Goal: Transaction & Acquisition: Obtain resource

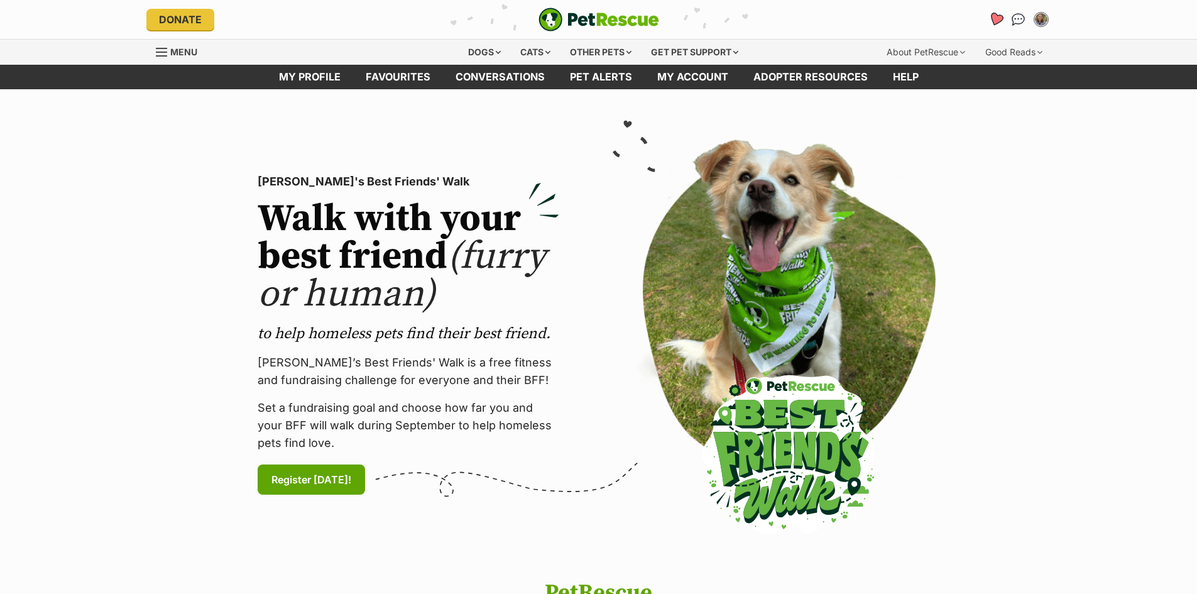
click at [993, 19] on icon "Favourites" at bounding box center [995, 19] width 15 height 14
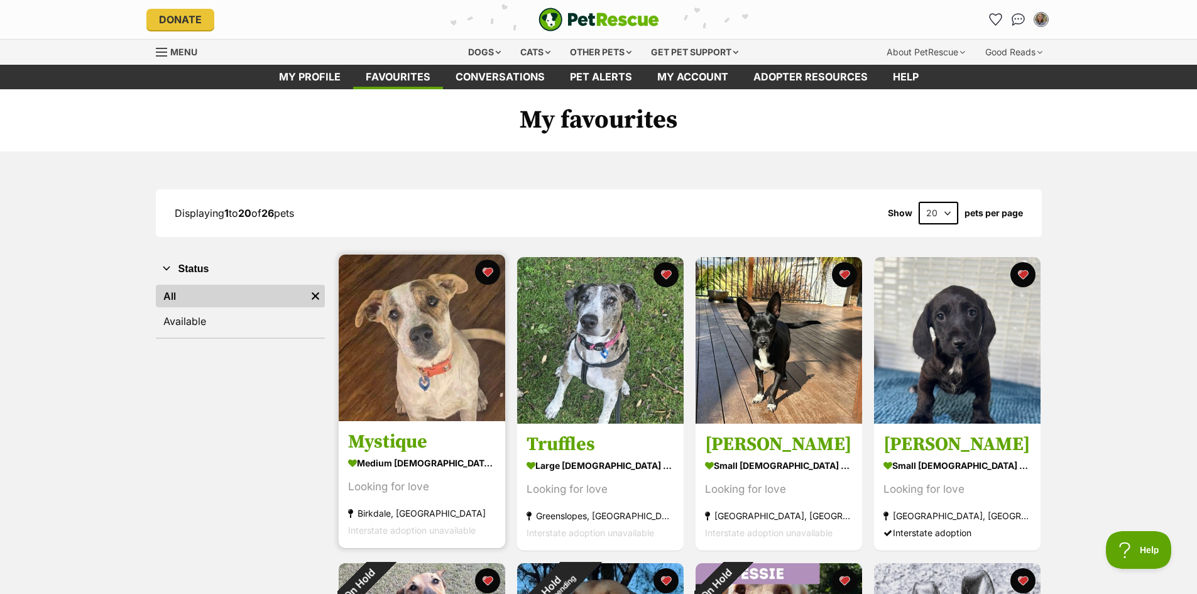
click at [449, 409] on img at bounding box center [422, 337] width 167 height 167
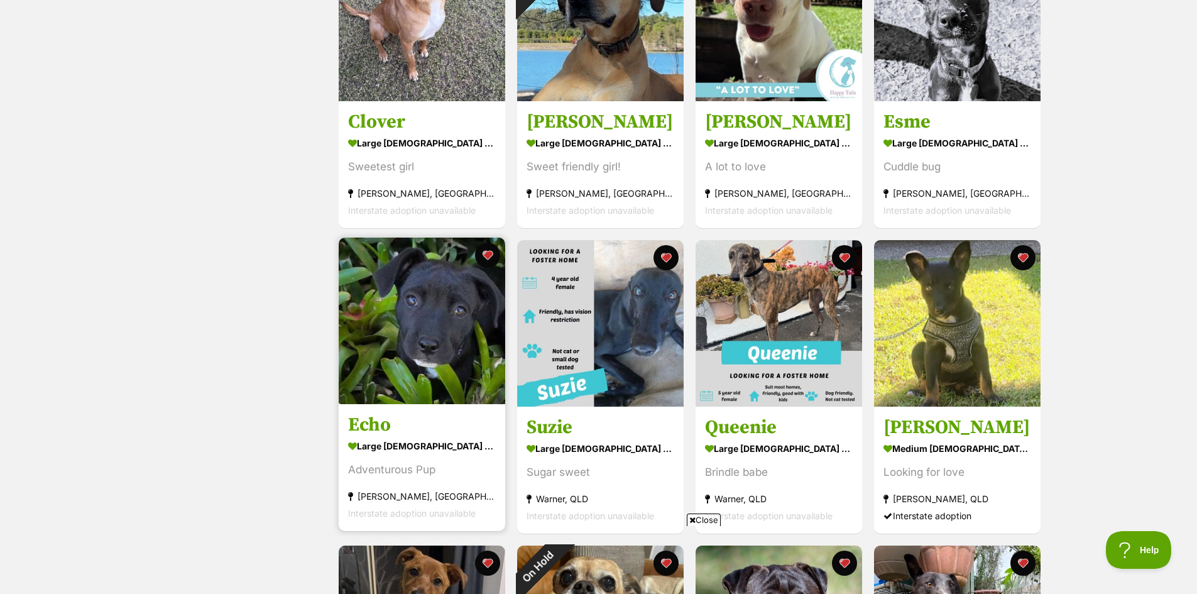
scroll to position [754, 0]
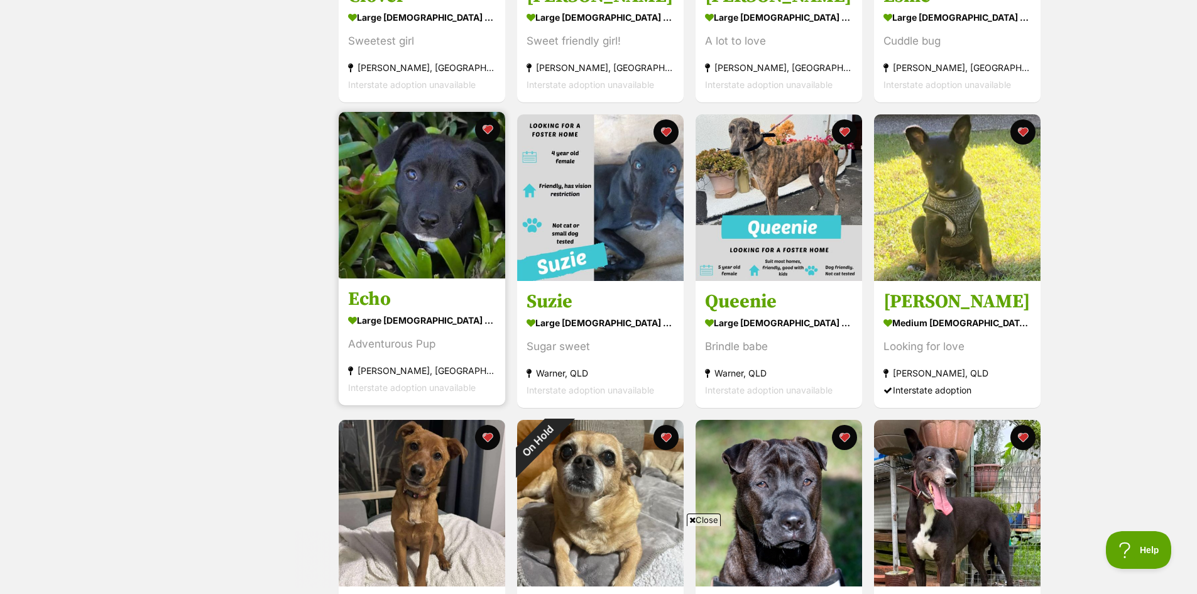
click at [440, 271] on img at bounding box center [422, 195] width 167 height 167
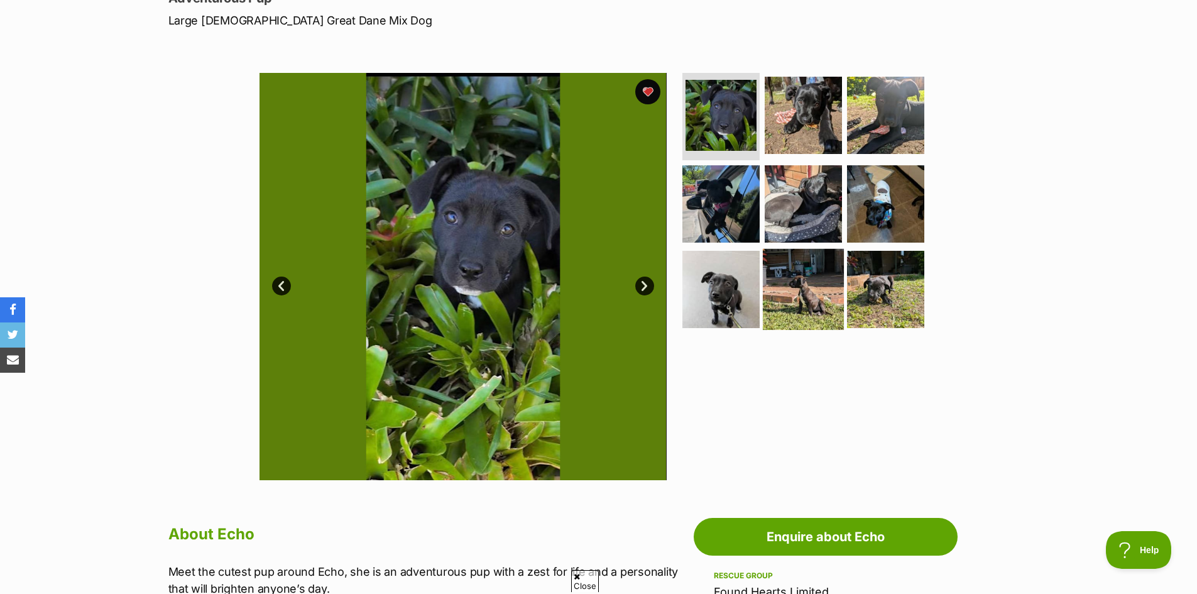
click at [797, 287] on img at bounding box center [803, 289] width 81 height 81
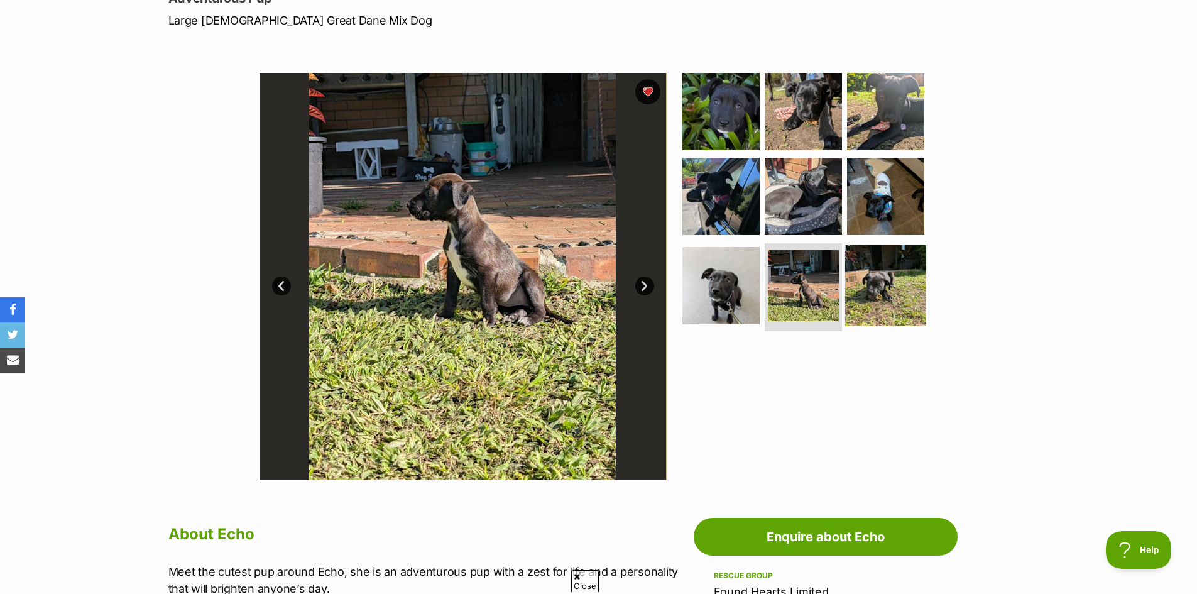
click at [889, 290] on img at bounding box center [885, 285] width 81 height 81
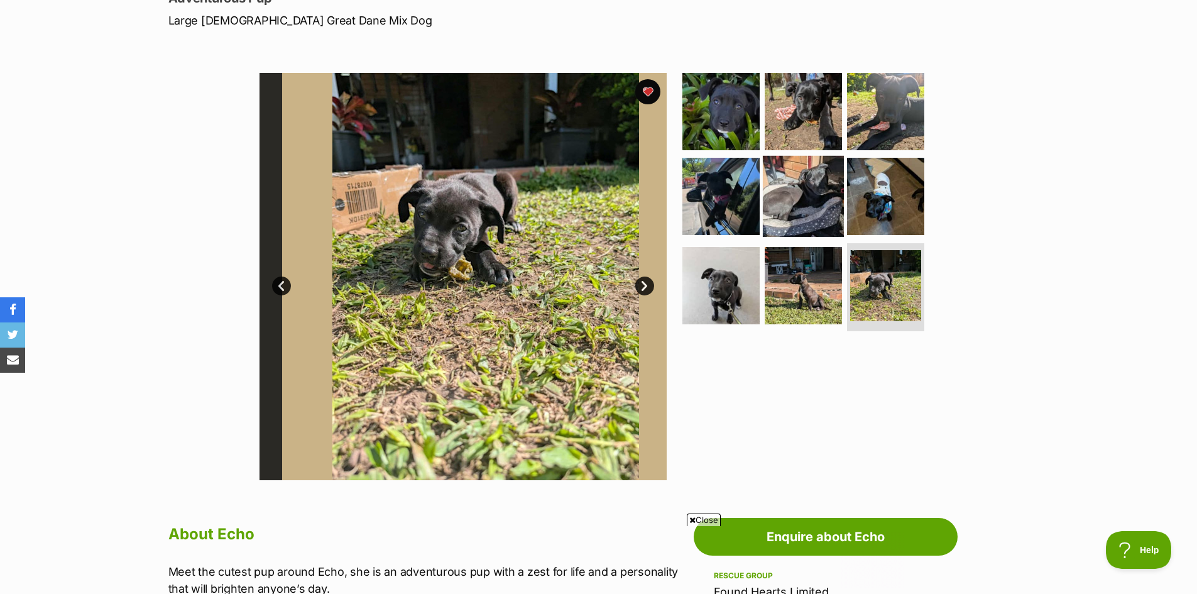
click at [793, 199] on img at bounding box center [803, 196] width 81 height 81
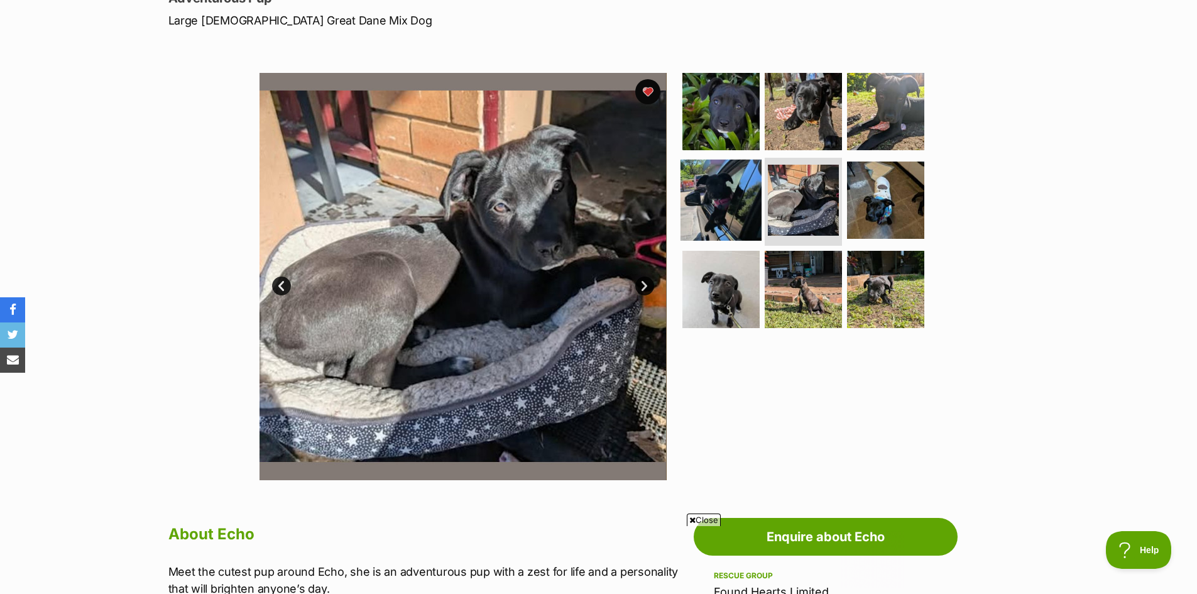
click at [728, 209] on img at bounding box center [721, 200] width 81 height 81
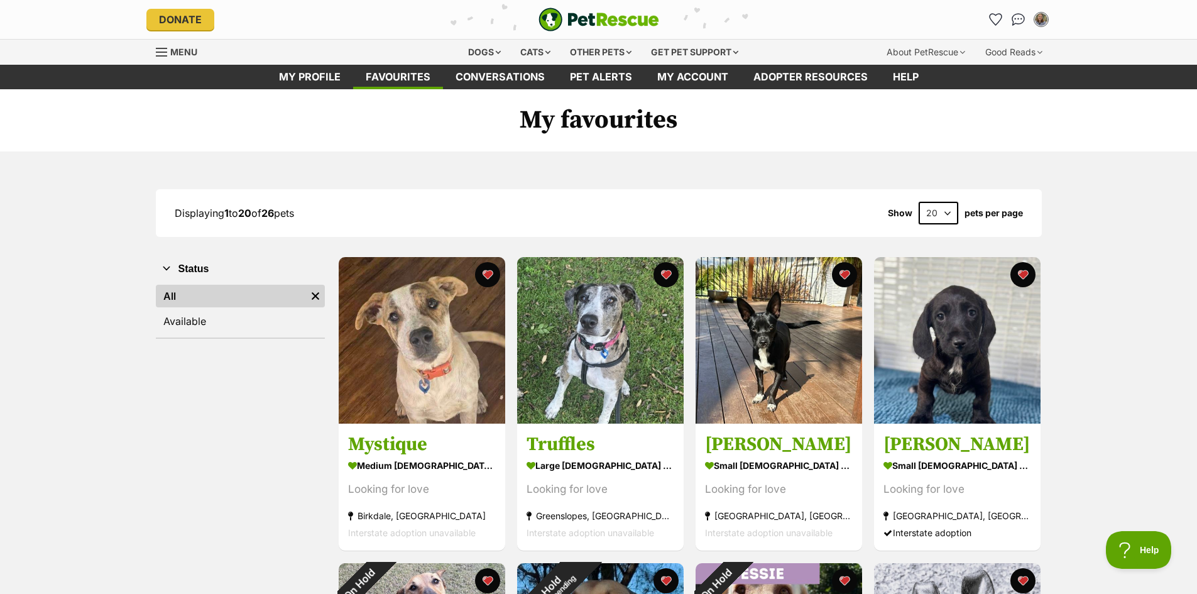
click at [173, 48] on span "Menu" at bounding box center [183, 51] width 27 height 11
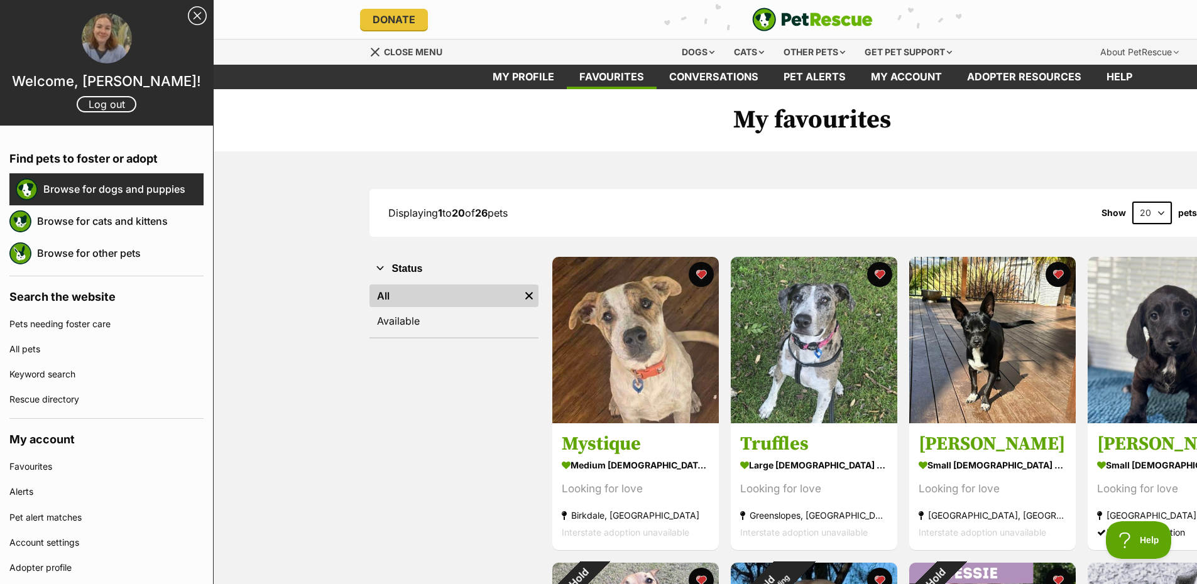
click at [136, 196] on link "Browse for dogs and puppies" at bounding box center [123, 189] width 160 height 26
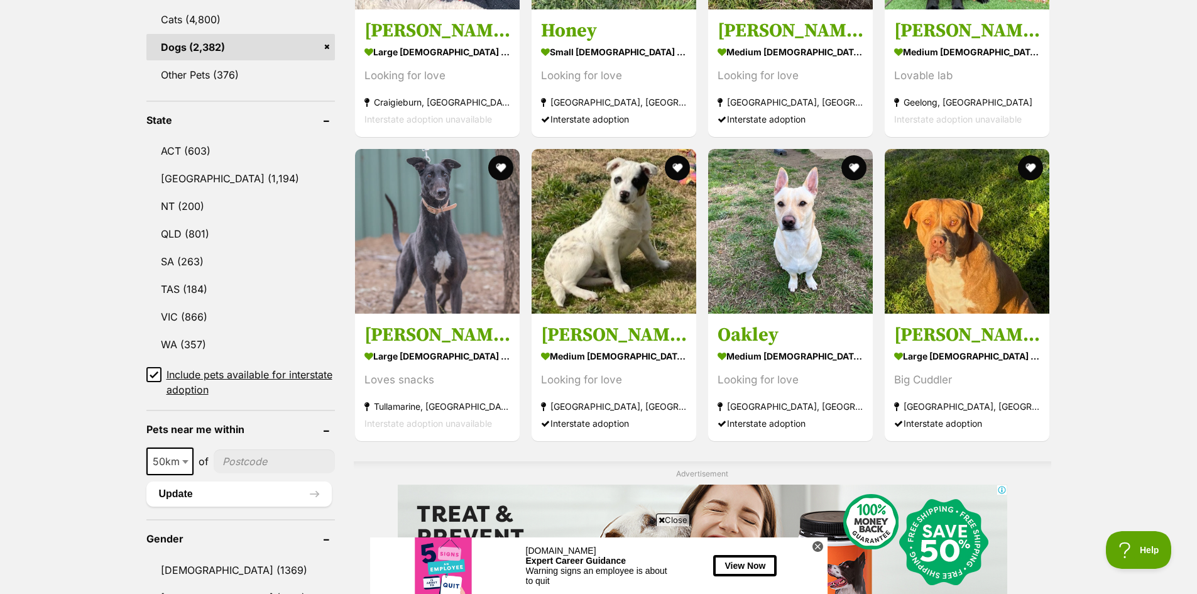
scroll to position [628, 0]
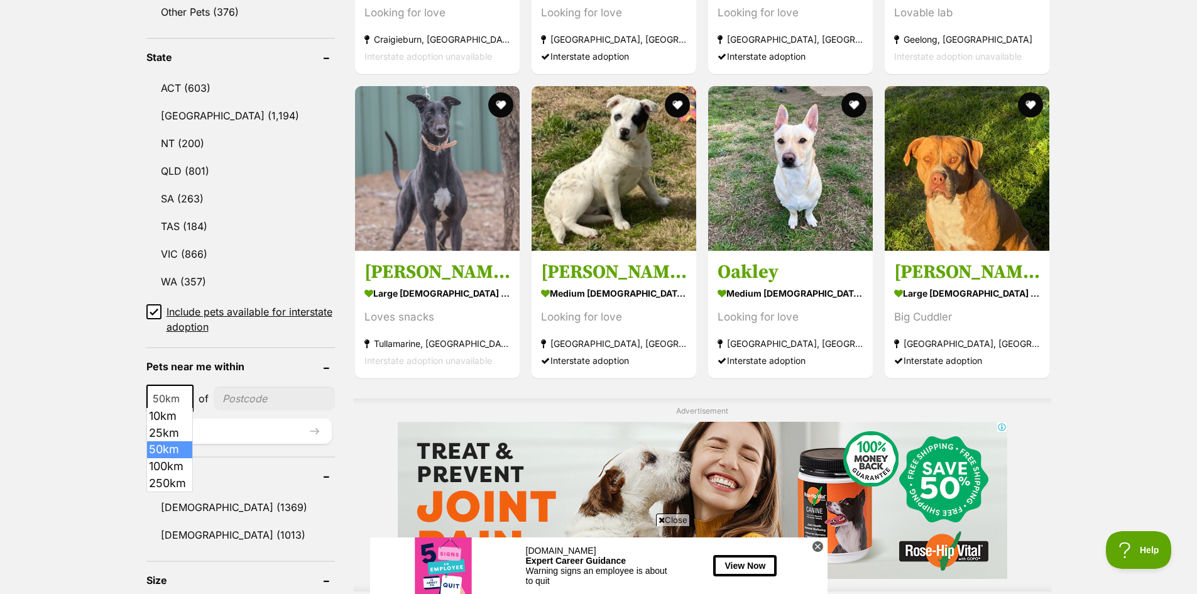
click at [183, 397] on span at bounding box center [186, 399] width 13 height 28
select select "100"
click at [244, 397] on input"] "postcode" at bounding box center [276, 398] width 117 height 24
type input"] "4560"
click at [216, 421] on button "Update" at bounding box center [238, 430] width 185 height 25
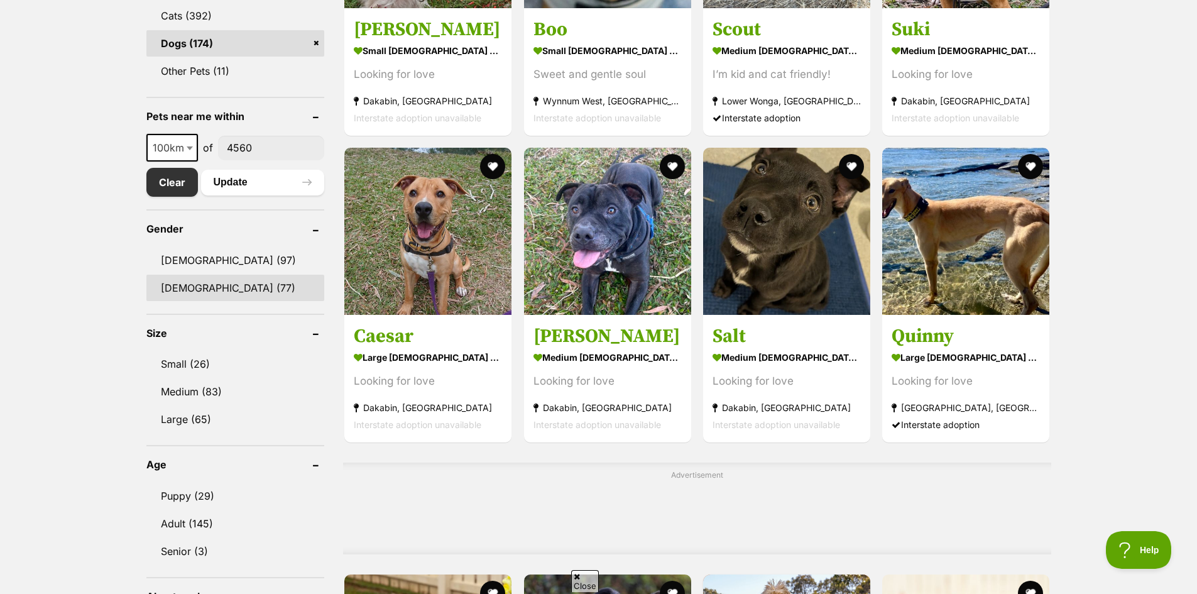
click at [202, 294] on link "[DEMOGRAPHIC_DATA] (77)" at bounding box center [235, 288] width 178 height 26
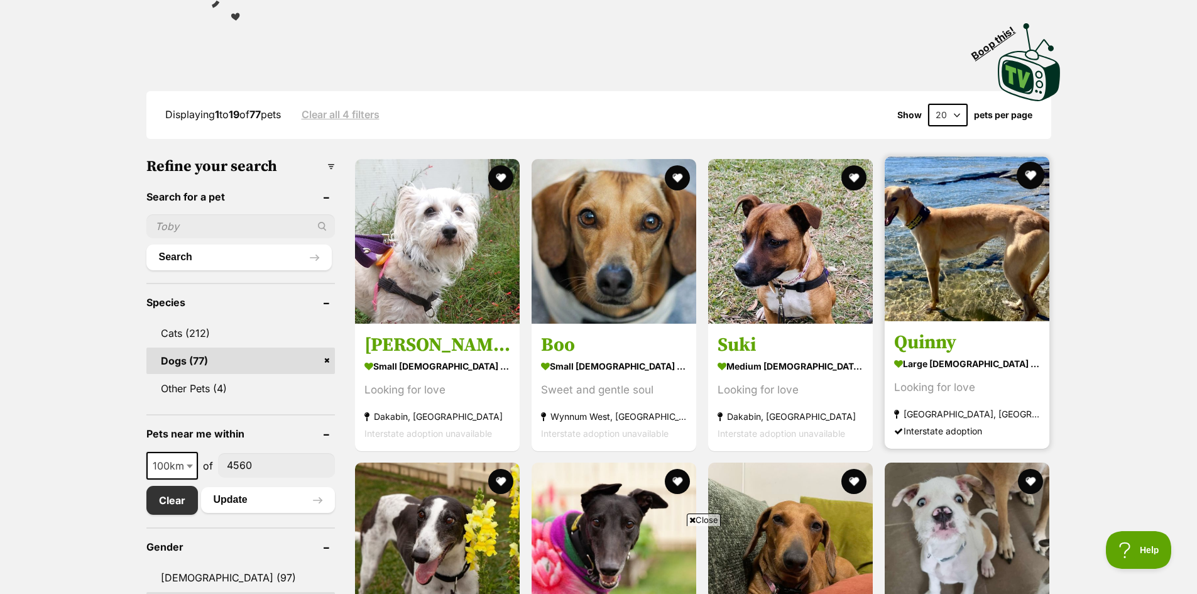
click at [1029, 169] on button "favourite" at bounding box center [1031, 175] width 28 height 28
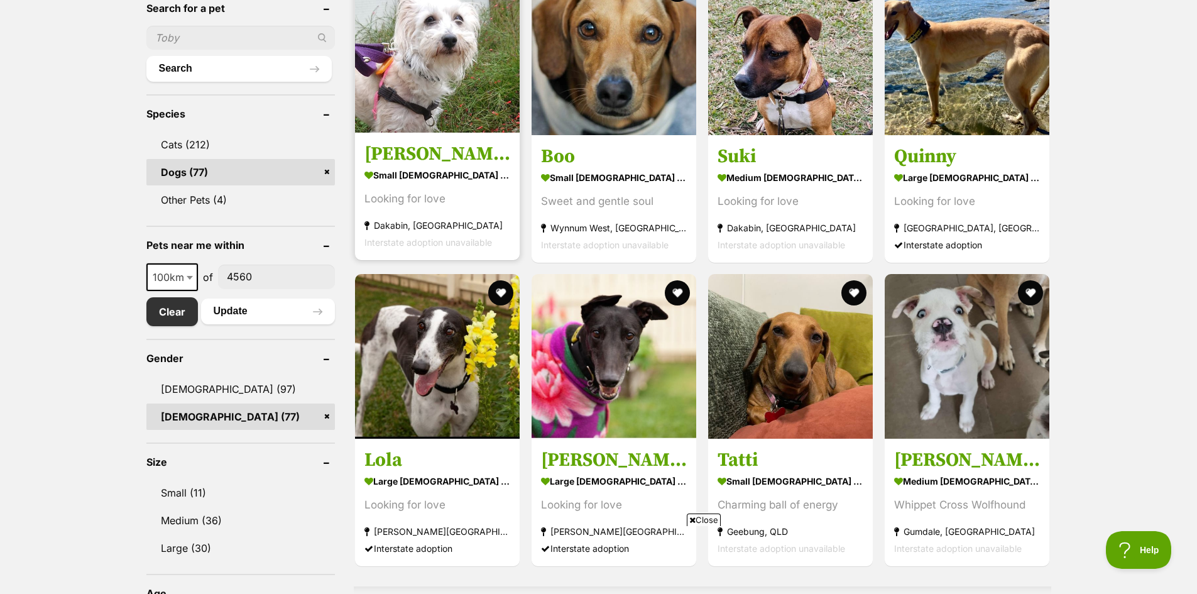
scroll to position [503, 0]
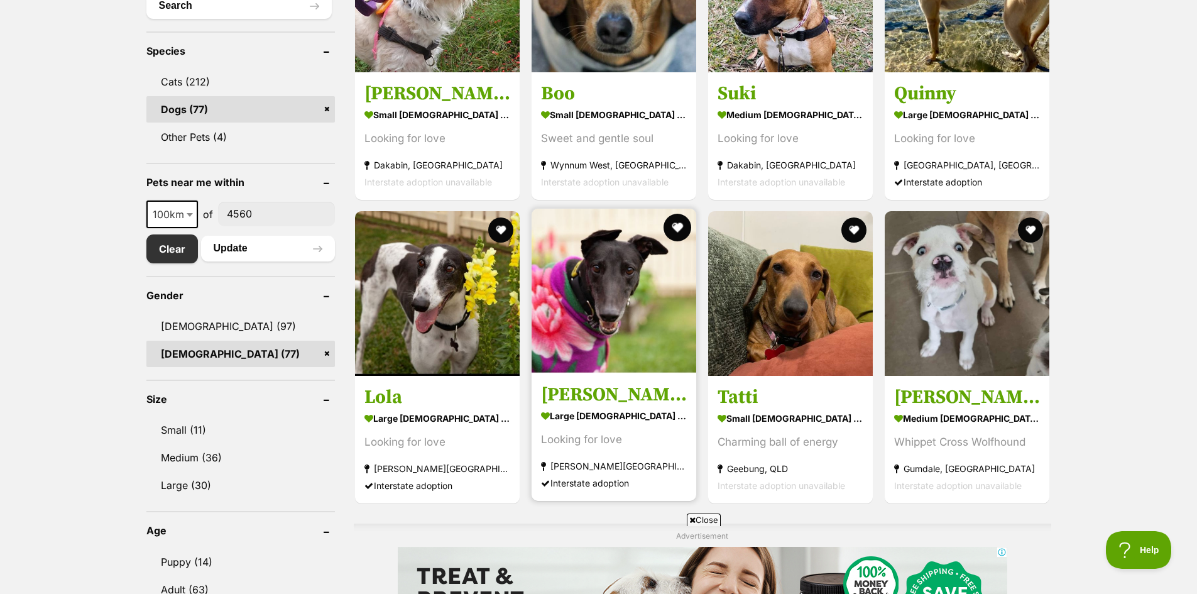
click at [674, 226] on button "favourite" at bounding box center [678, 228] width 28 height 28
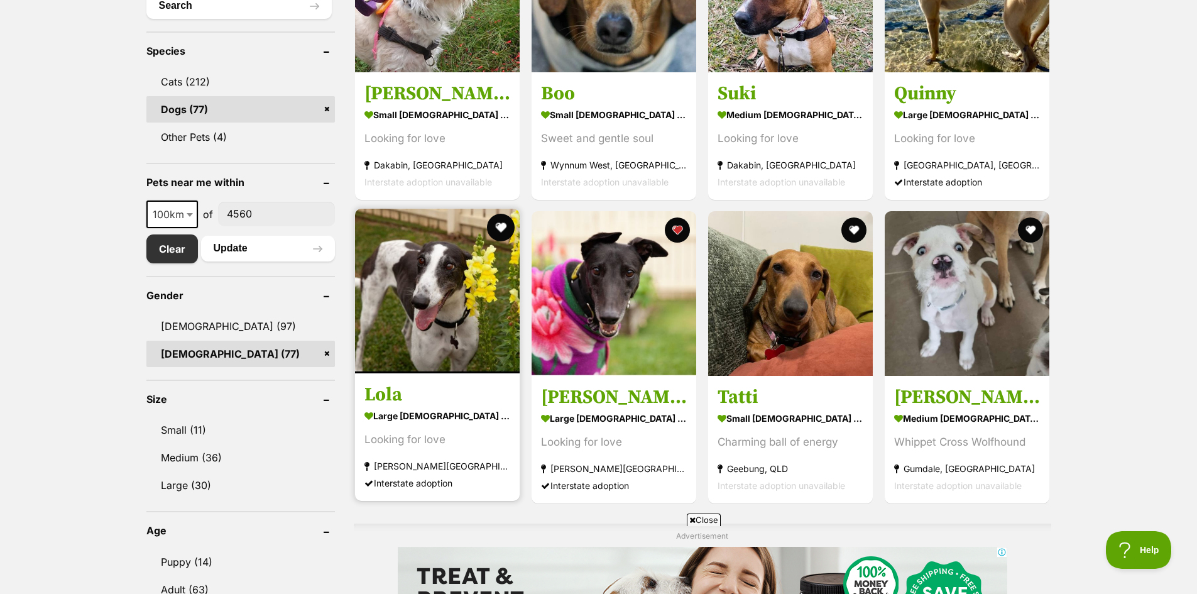
click at [501, 232] on button "favourite" at bounding box center [501, 228] width 28 height 28
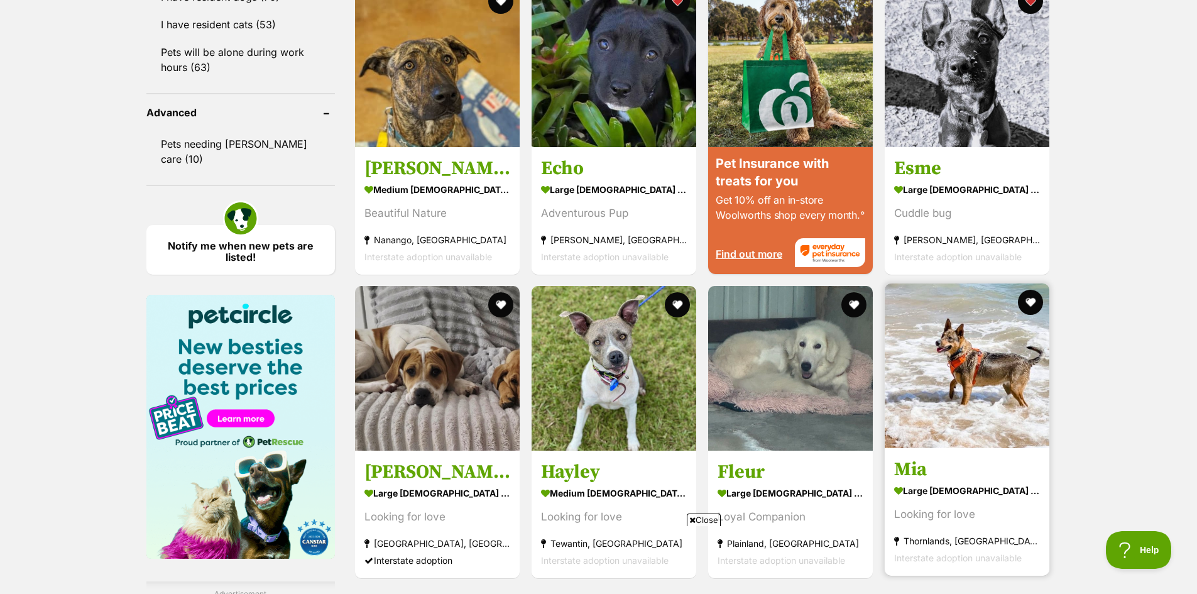
scroll to position [1508, 0]
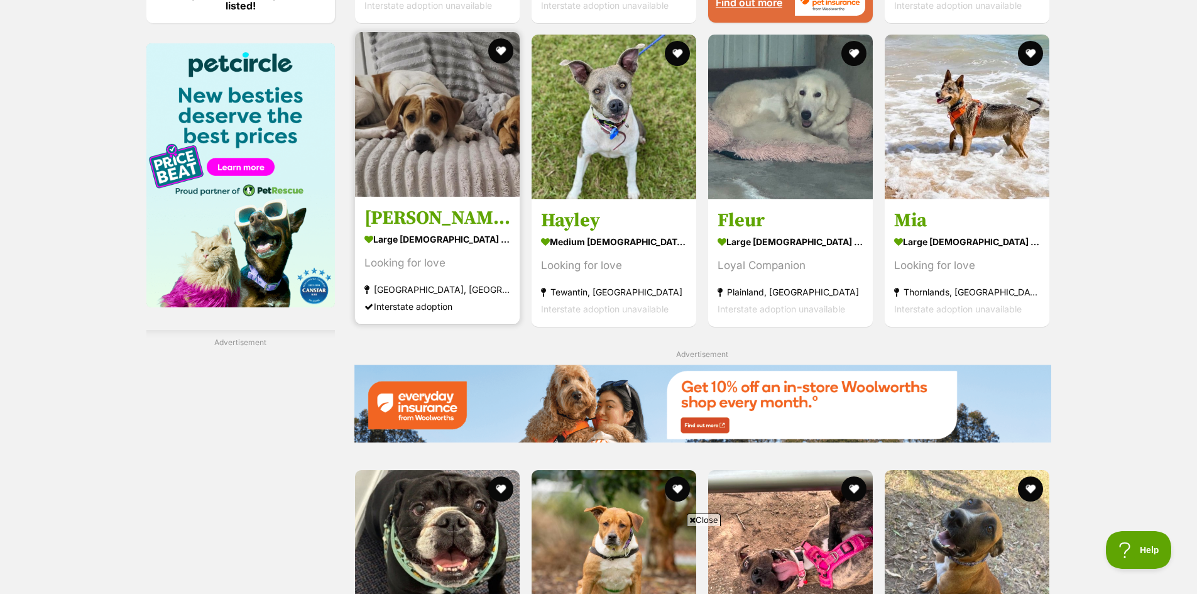
click at [418, 189] on img at bounding box center [437, 114] width 165 height 165
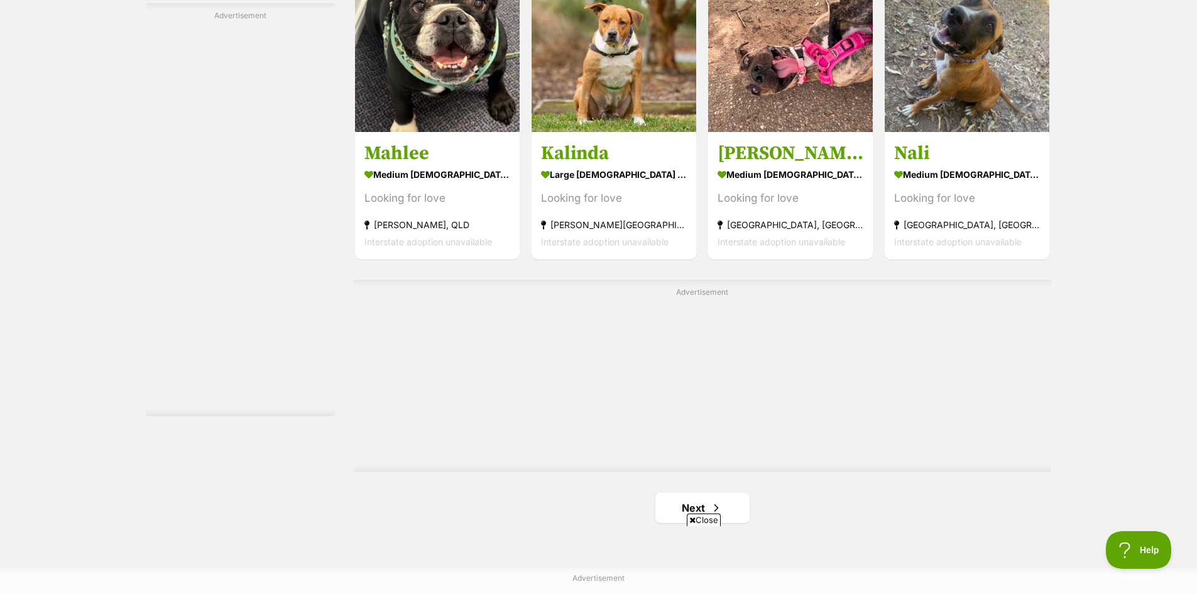
scroll to position [2199, 0]
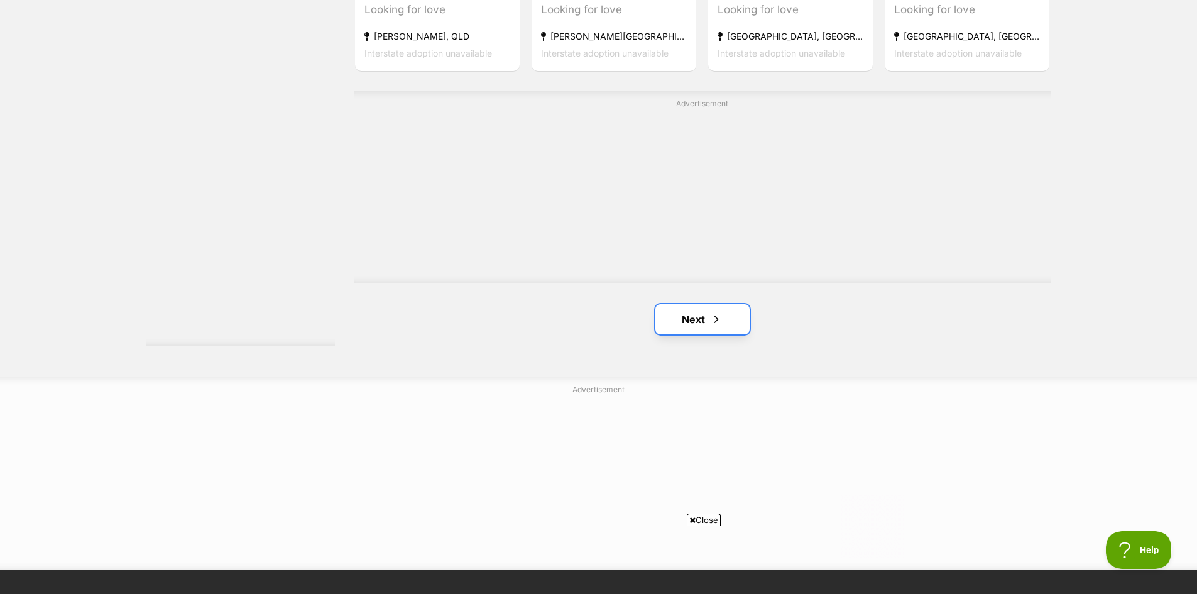
click at [693, 310] on link "Next" at bounding box center [702, 319] width 94 height 30
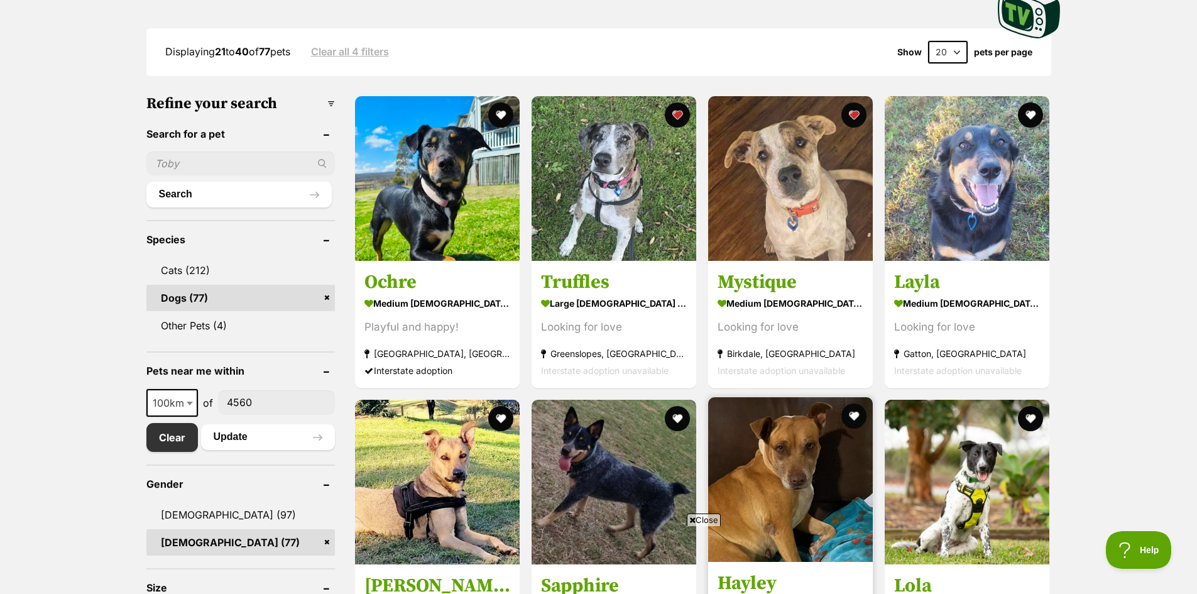
scroll to position [628, 0]
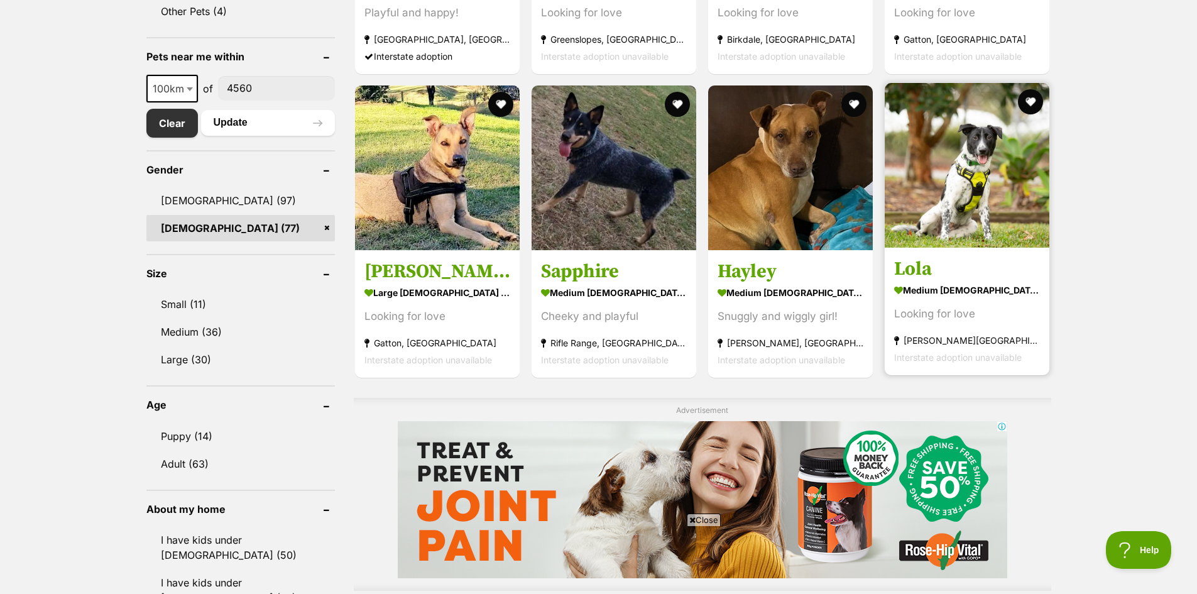
click at [951, 297] on section "medium female Dog Looking for love Bracken Ridge, QLD Interstate adoption unava…" at bounding box center [967, 323] width 146 height 85
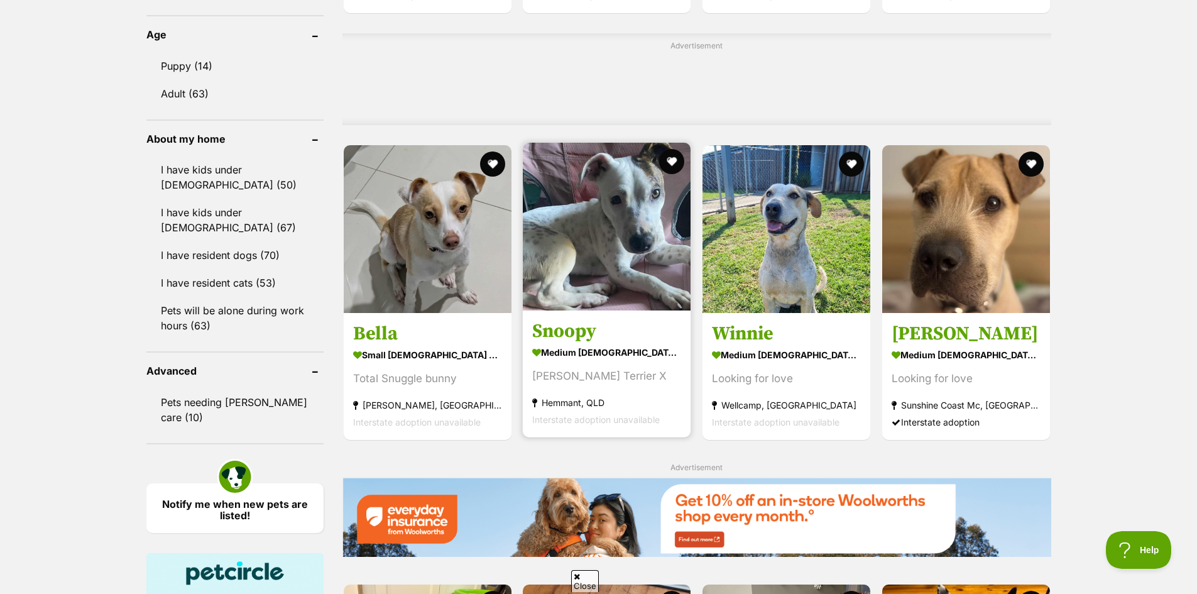
click at [593, 370] on div "[PERSON_NAME] Terrier X" at bounding box center [606, 376] width 149 height 17
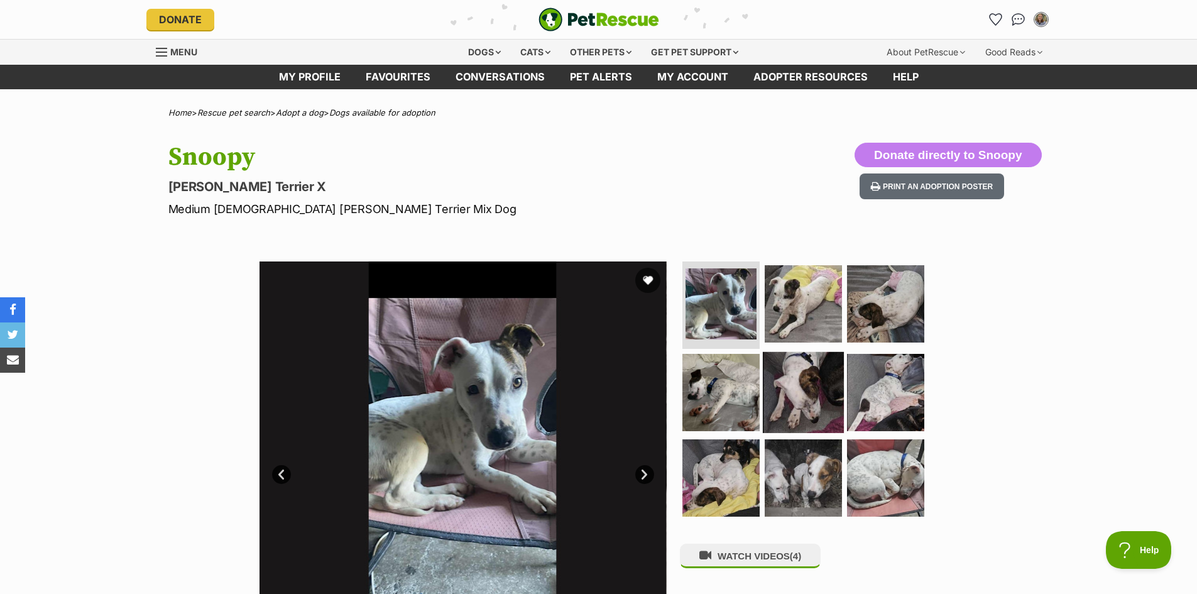
click at [823, 401] on img at bounding box center [803, 392] width 81 height 81
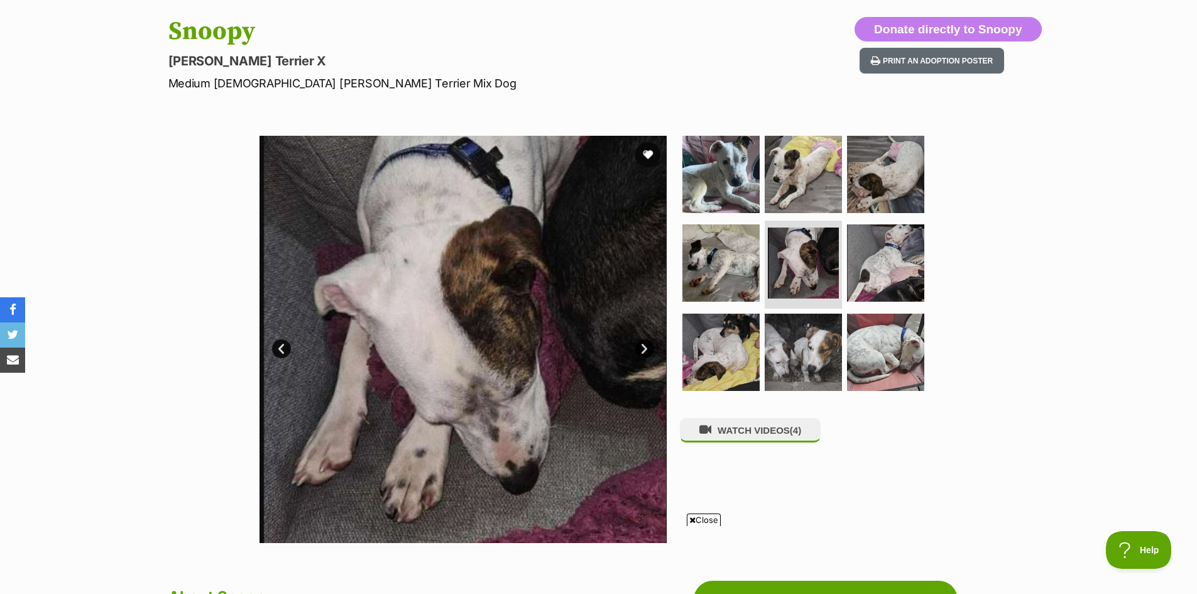
click at [867, 395] on ul at bounding box center [809, 267] width 258 height 263
click at [868, 369] on img at bounding box center [885, 352] width 81 height 81
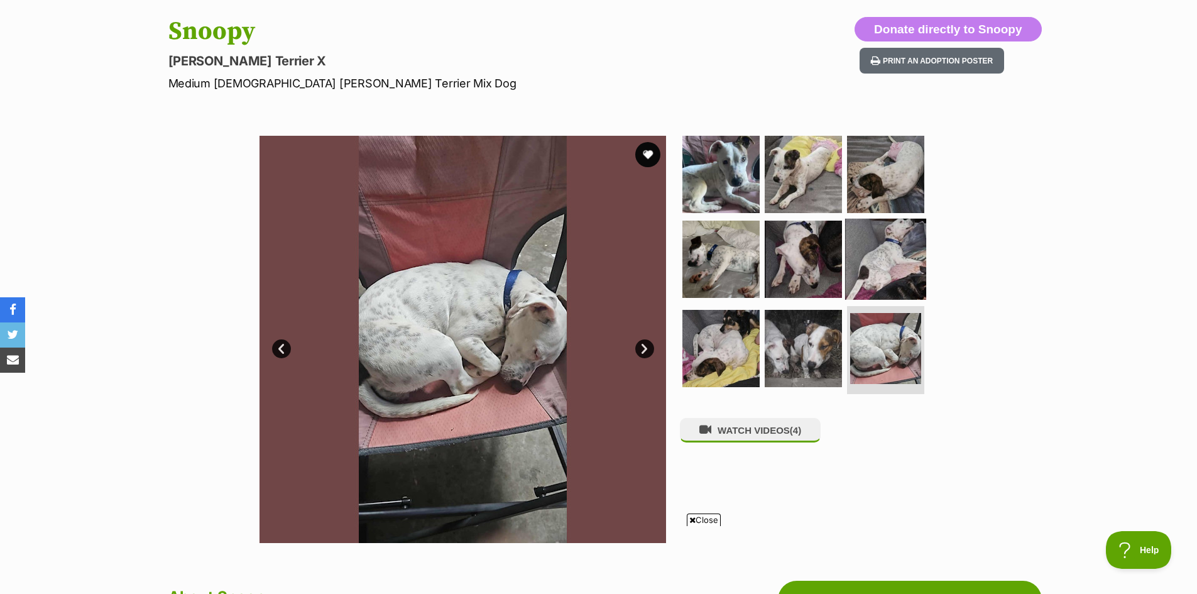
click at [848, 262] on img at bounding box center [885, 259] width 81 height 81
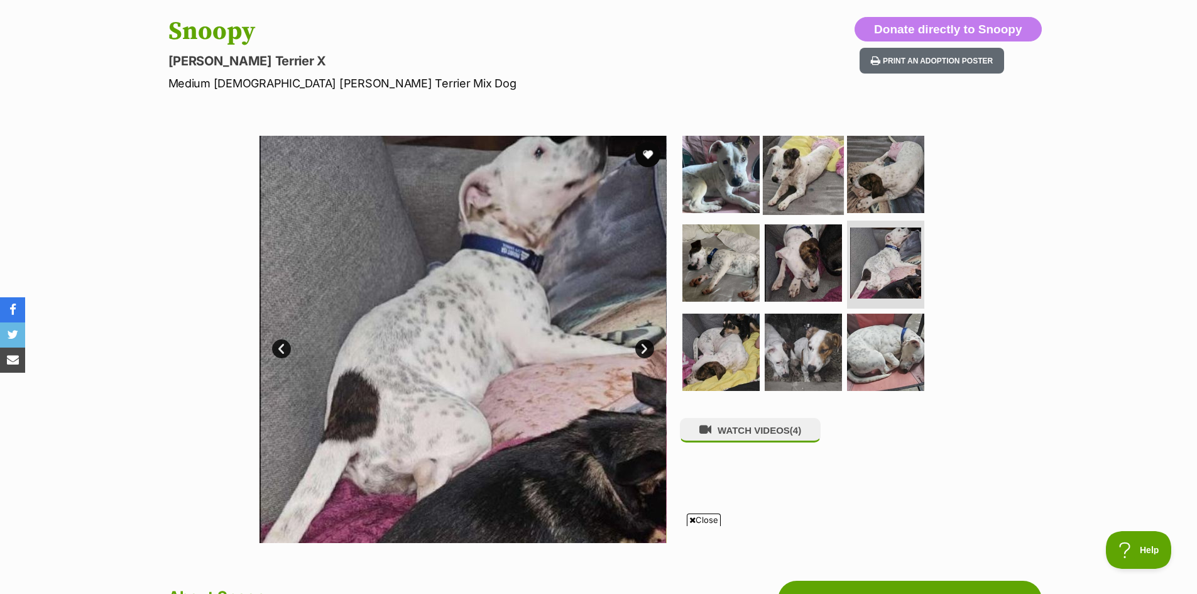
click at [825, 173] on img at bounding box center [803, 173] width 81 height 81
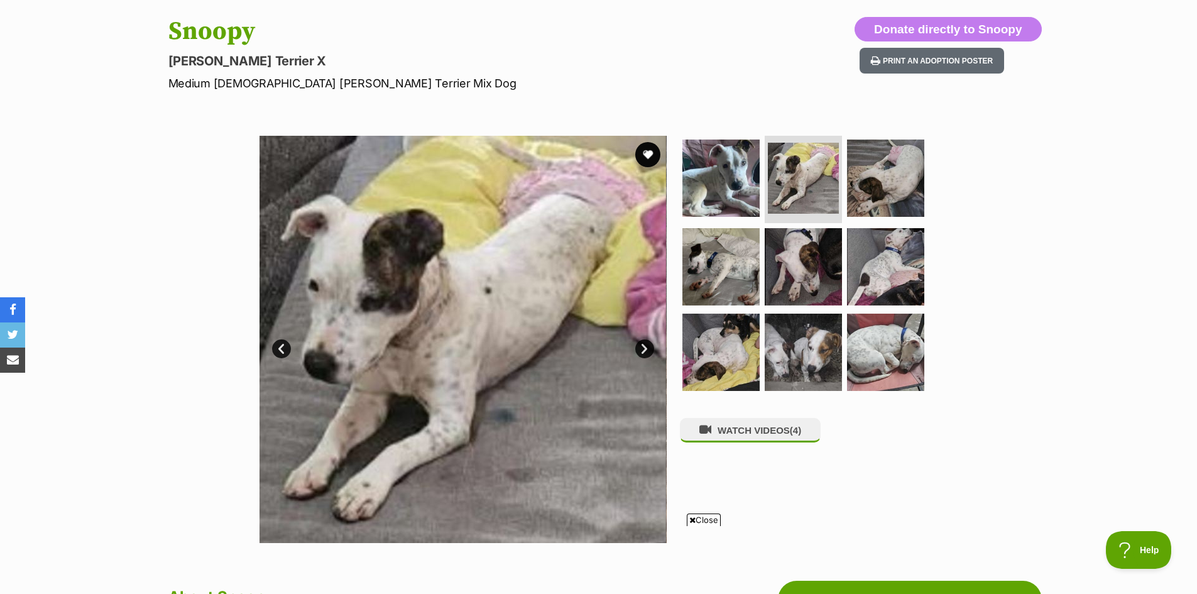
scroll to position [440, 0]
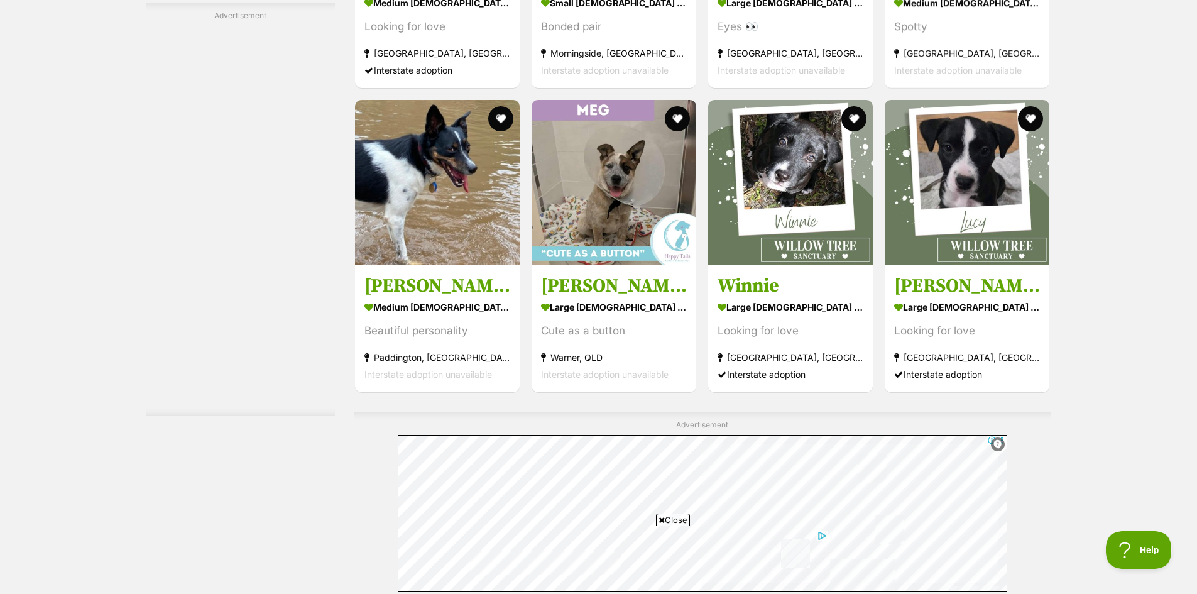
scroll to position [2192, 0]
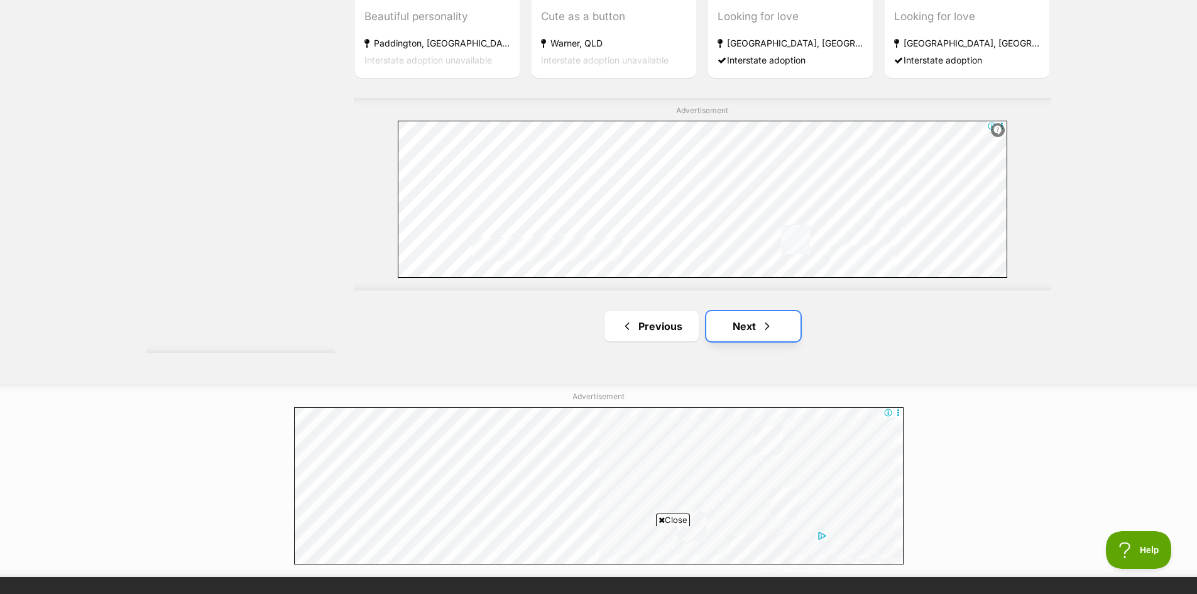
click at [769, 319] on span "Next page" at bounding box center [767, 326] width 13 height 15
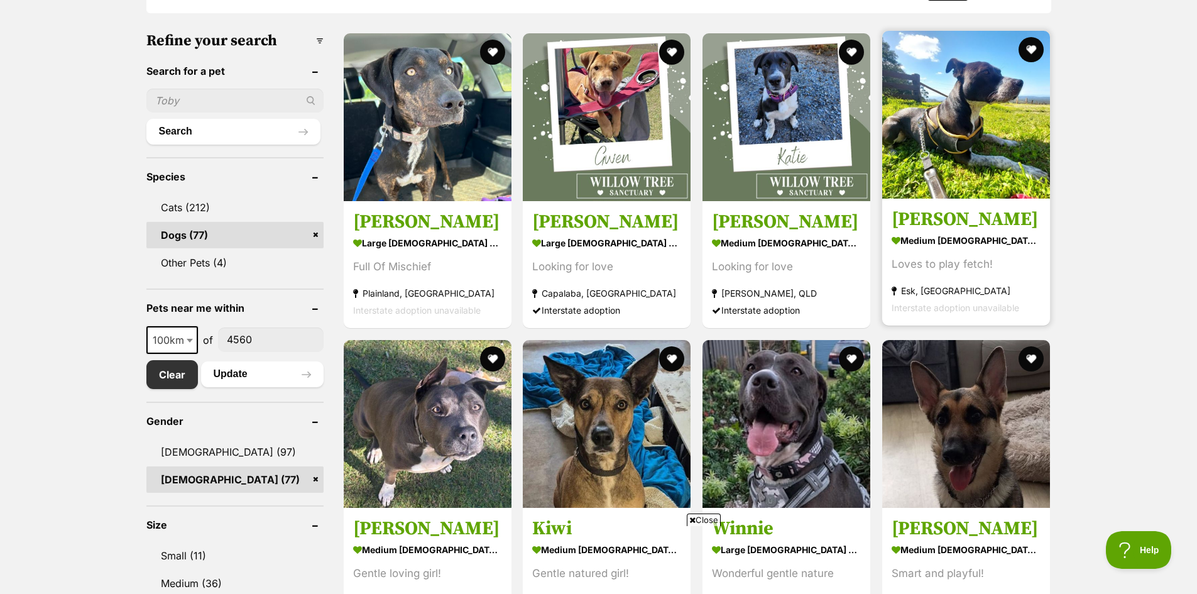
click at [934, 256] on div "Loves to play fetch!" at bounding box center [966, 264] width 149 height 17
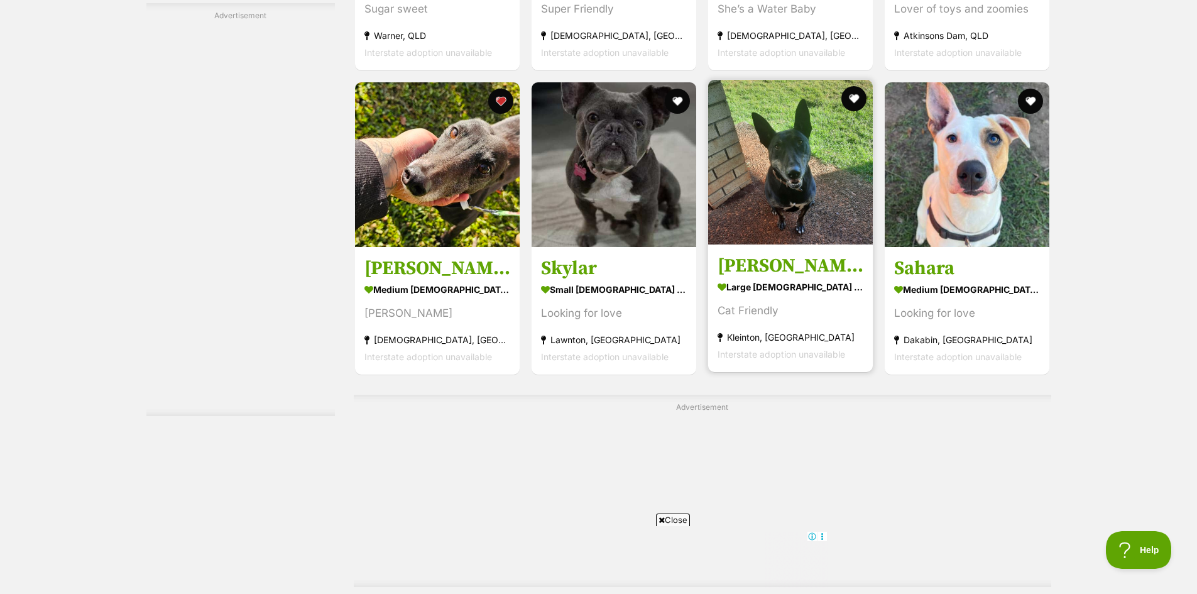
scroll to position [2273, 0]
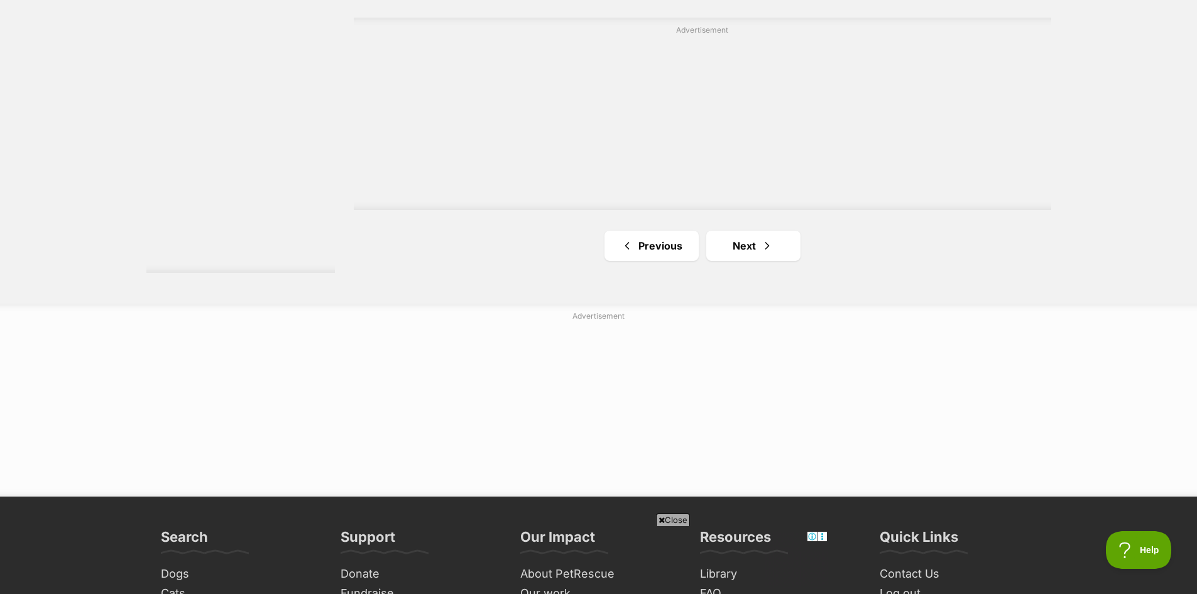
click at [753, 249] on link "Next" at bounding box center [753, 246] width 94 height 30
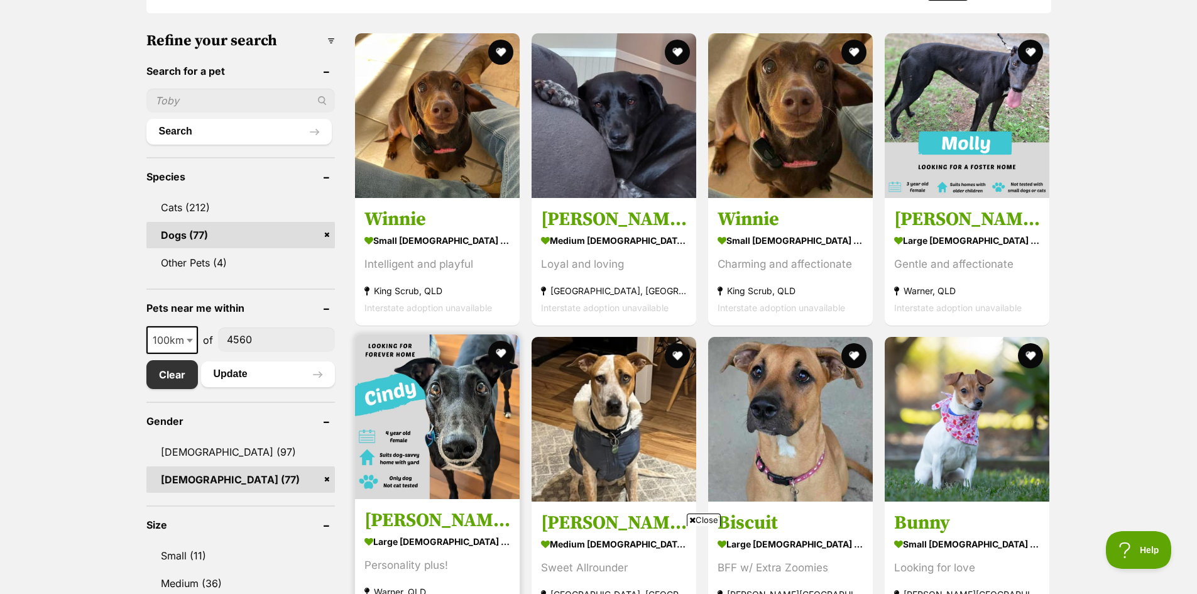
scroll to position [503, 0]
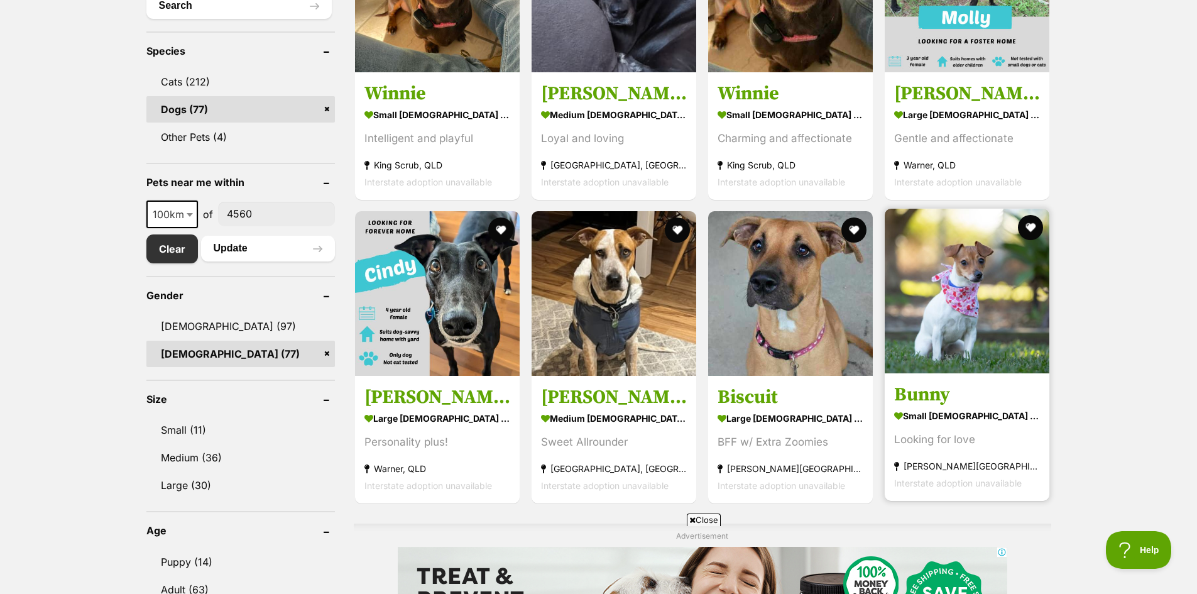
click at [941, 398] on h3 "Bunny" at bounding box center [967, 395] width 146 height 24
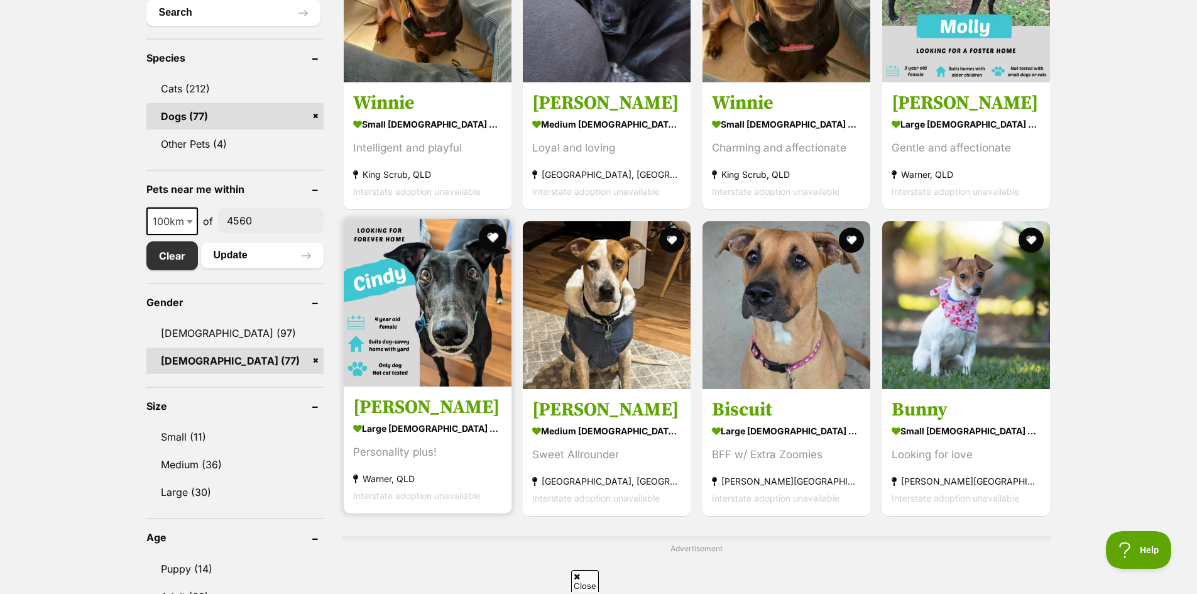
click at [491, 236] on button "favourite" at bounding box center [492, 238] width 28 height 28
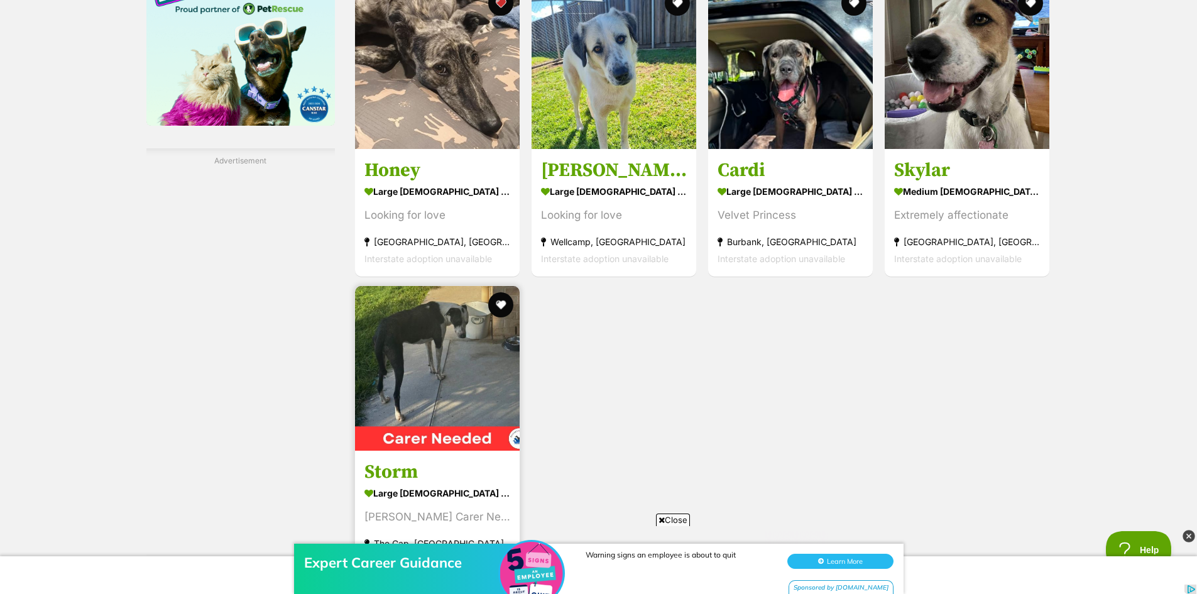
scroll to position [2004, 0]
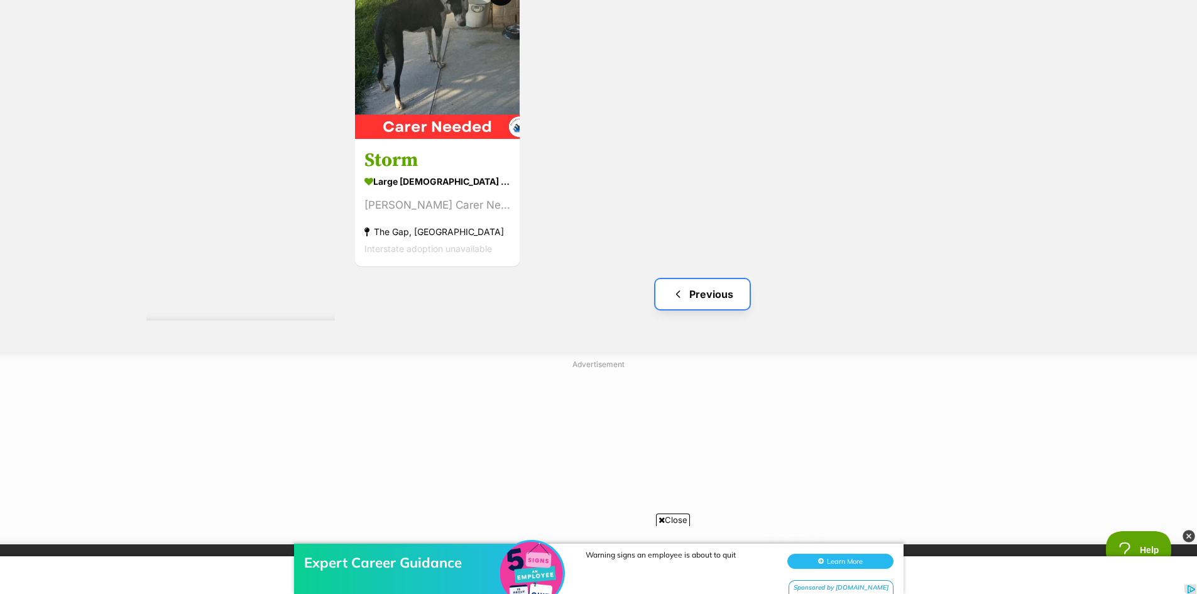
click at [686, 300] on link "Previous" at bounding box center [702, 294] width 94 height 30
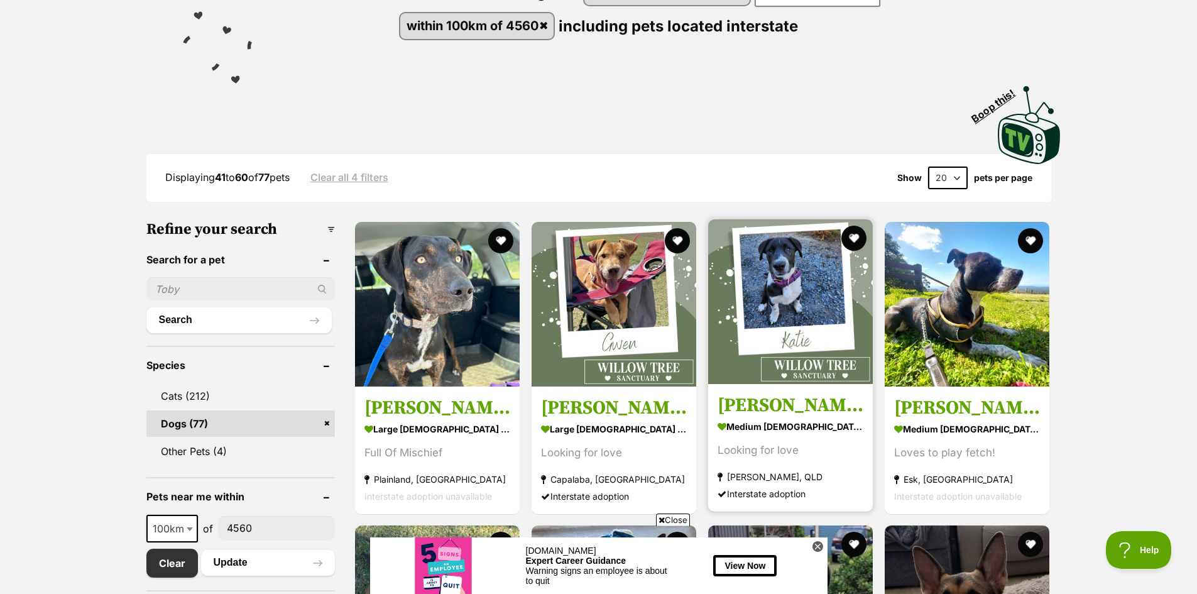
click at [768, 364] on img at bounding box center [790, 301] width 165 height 165
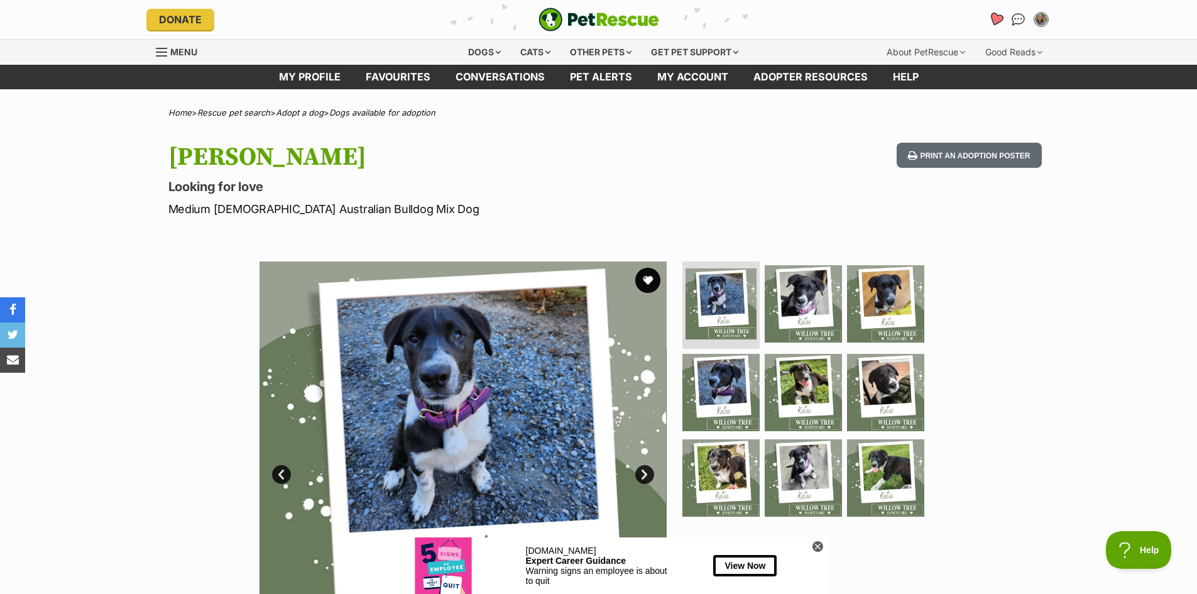
click at [998, 13] on link "Favourites" at bounding box center [996, 19] width 26 height 26
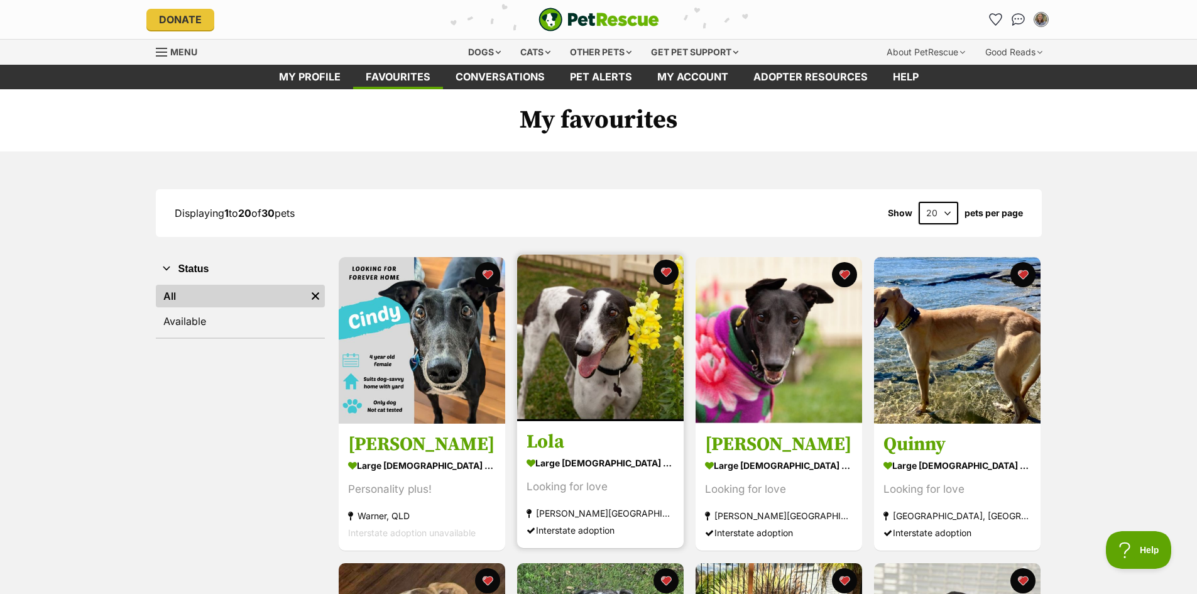
click at [617, 449] on h3 "Lola" at bounding box center [601, 442] width 148 height 24
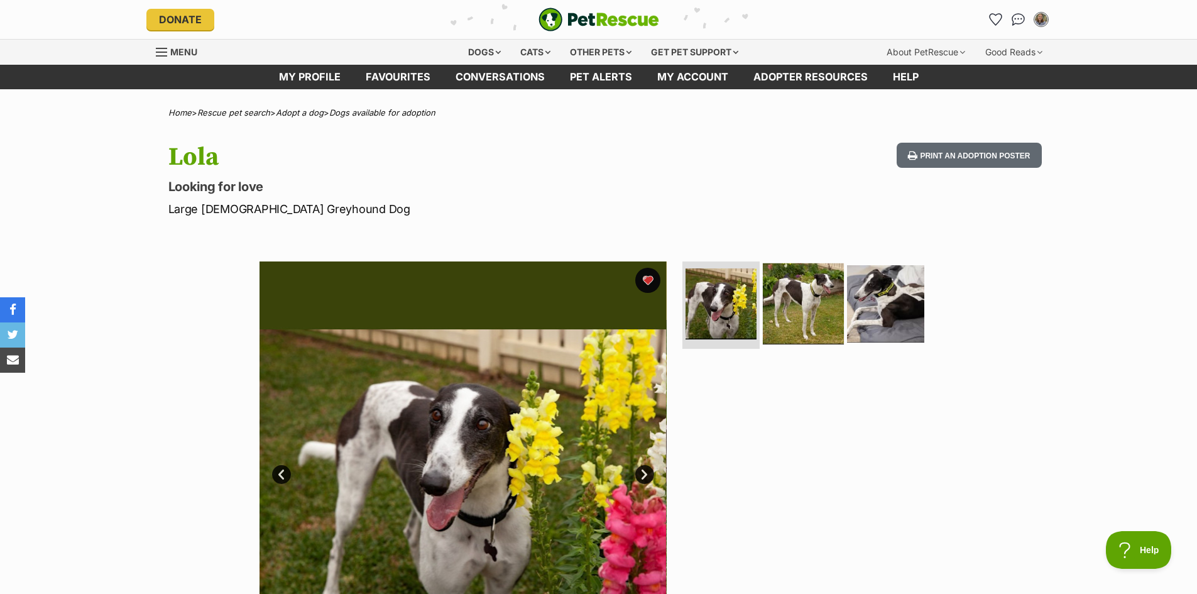
click at [781, 311] on img at bounding box center [803, 303] width 81 height 81
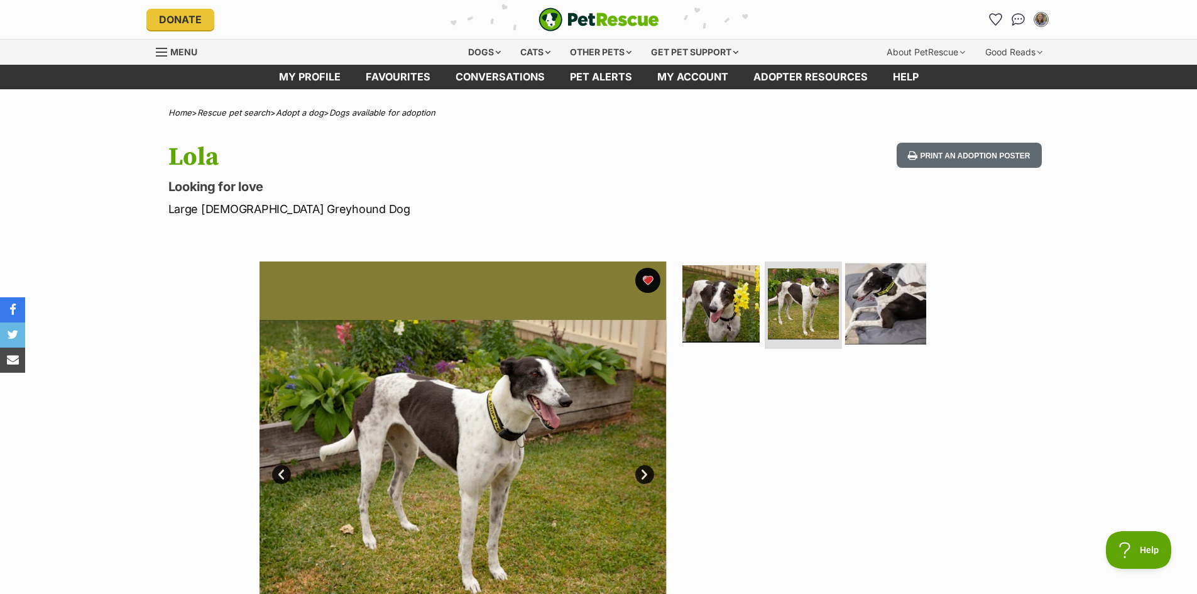
click at [882, 305] on img at bounding box center [885, 303] width 81 height 81
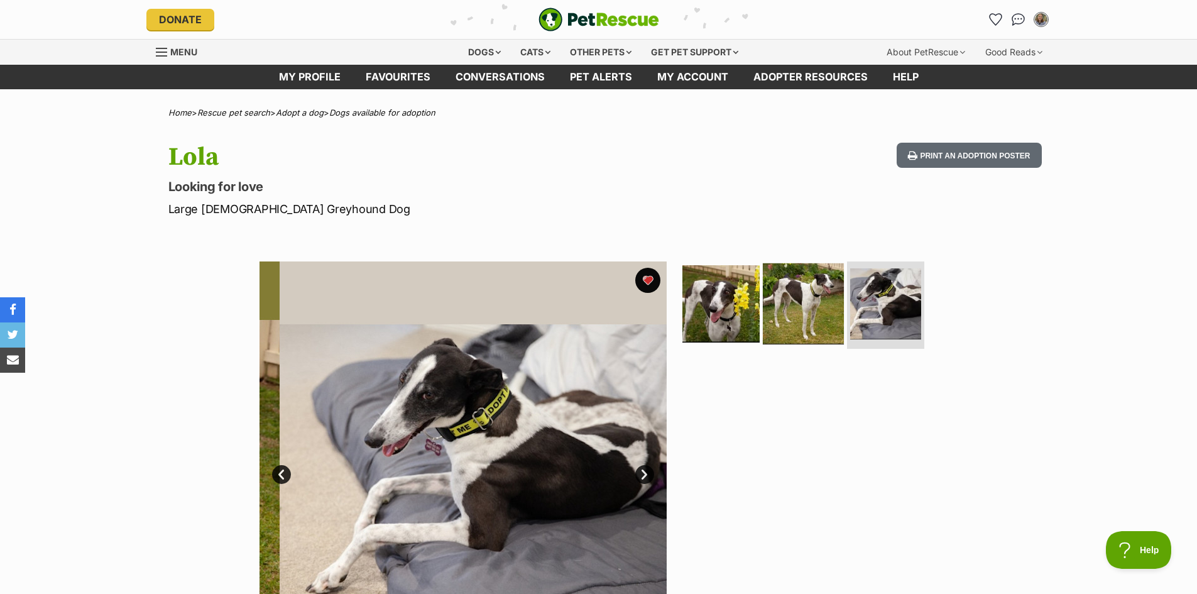
click at [797, 308] on img at bounding box center [803, 303] width 81 height 81
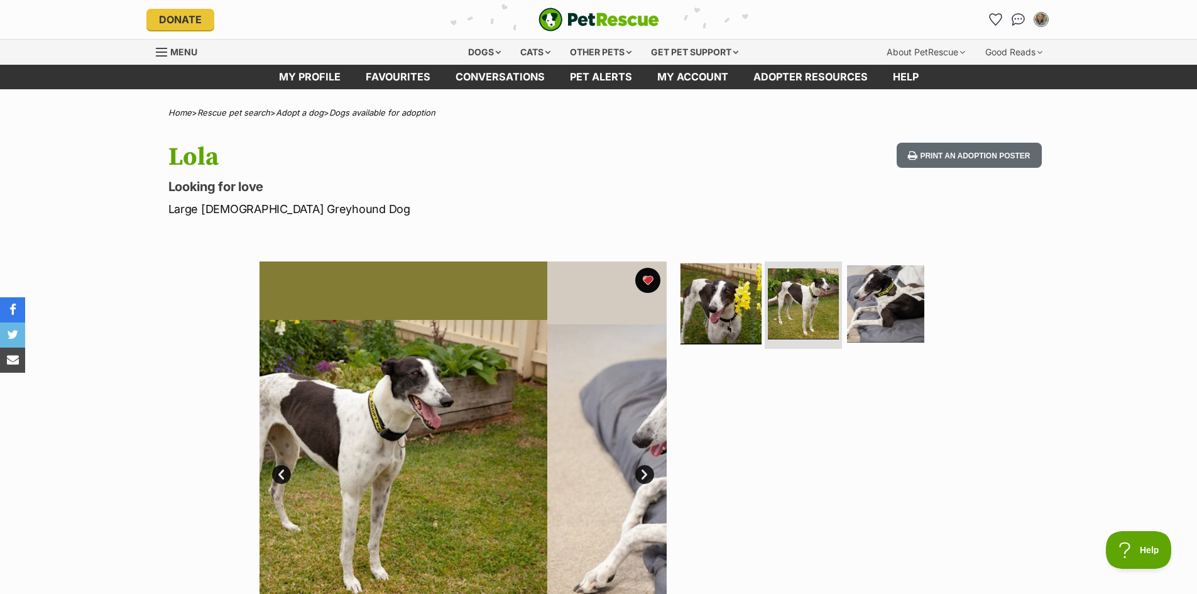
click at [736, 309] on img at bounding box center [721, 303] width 81 height 81
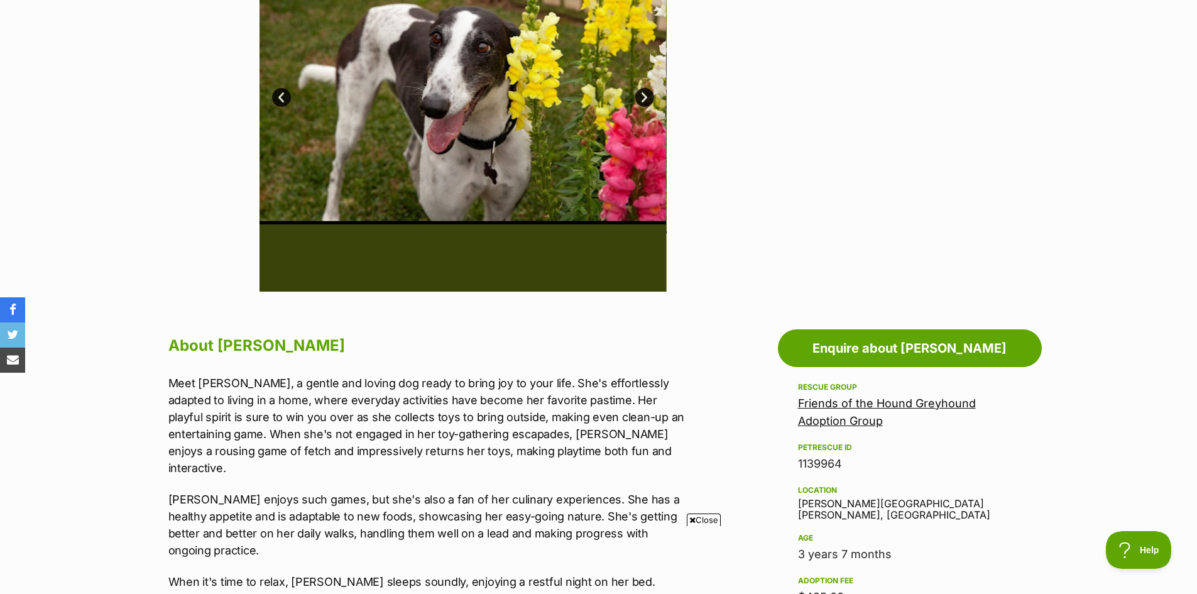
scroll to position [63, 0]
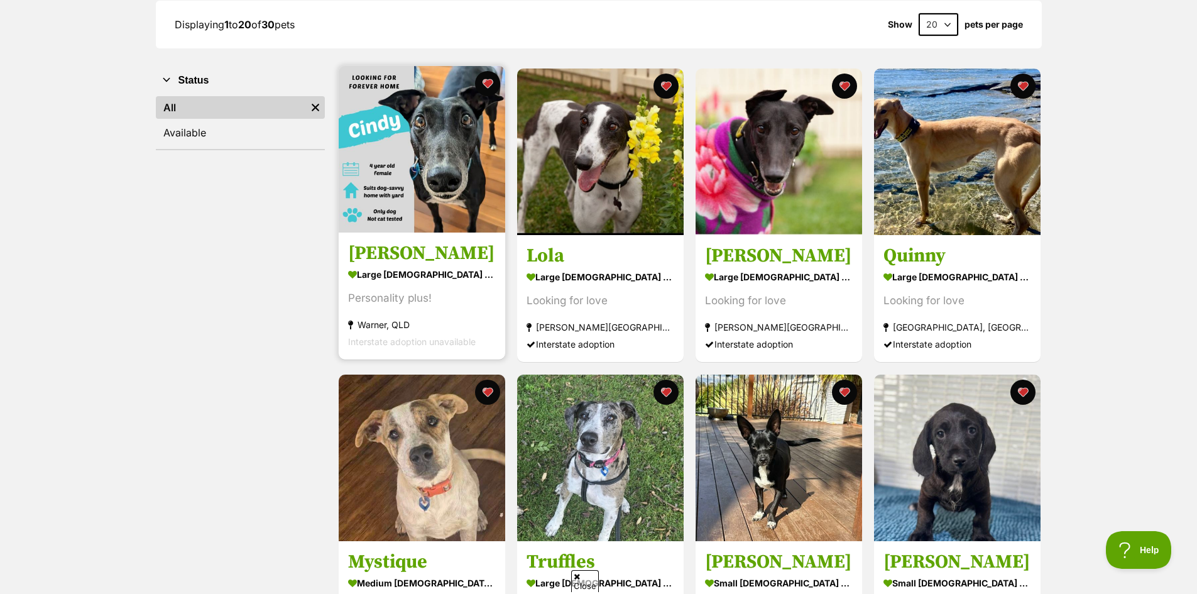
click at [391, 238] on link "Cindy large female Dog Personality plus! Warner, QLD Interstate adoption unavai…" at bounding box center [422, 296] width 167 height 128
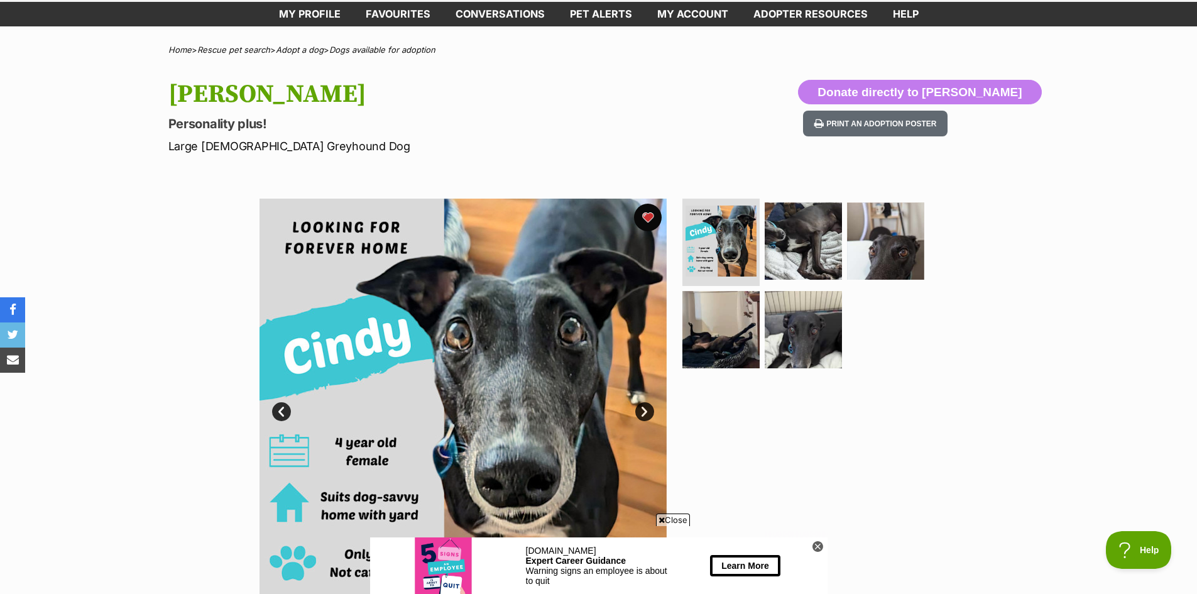
click at [652, 219] on button "favourite" at bounding box center [648, 218] width 28 height 28
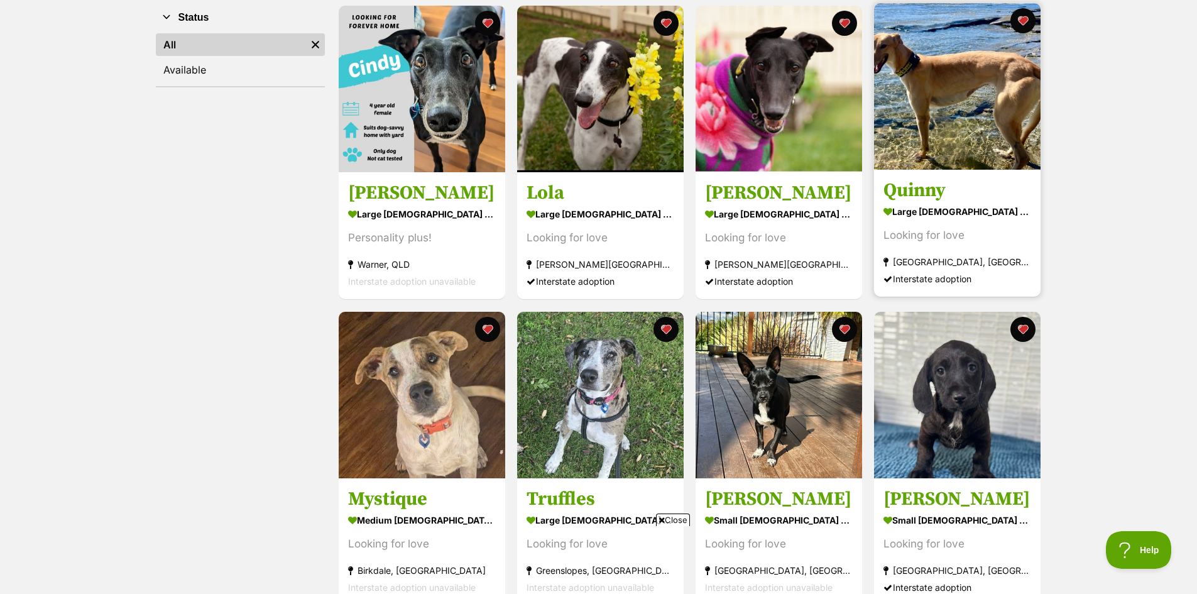
scroll to position [314, 0]
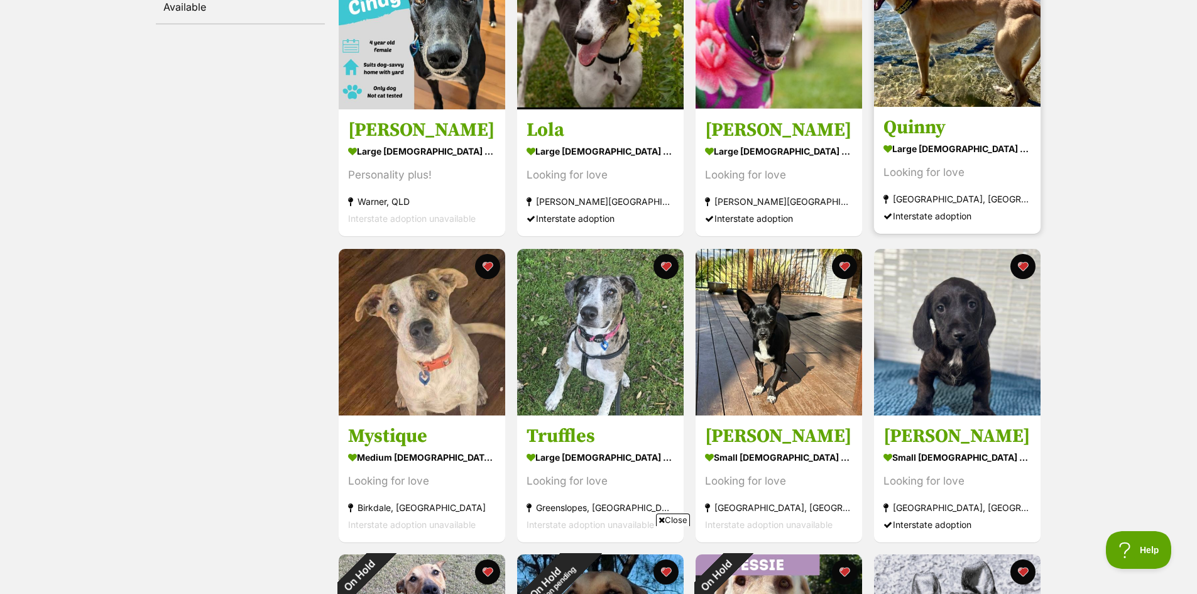
click at [944, 118] on h3 "Quinny" at bounding box center [957, 128] width 148 height 24
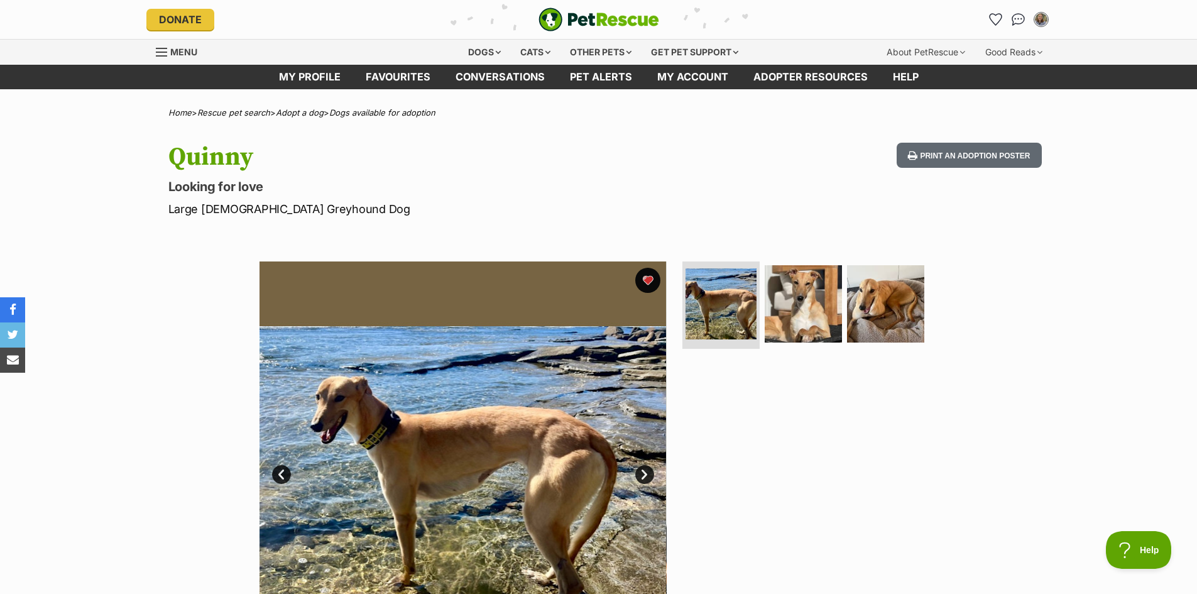
scroll to position [63, 0]
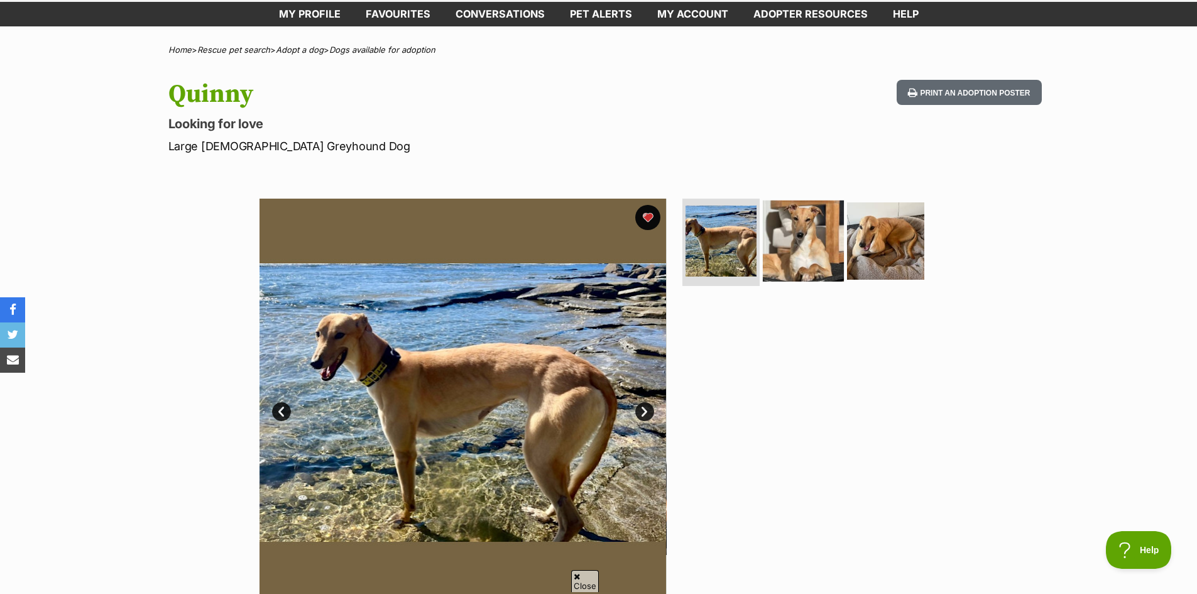
click at [806, 239] on img at bounding box center [803, 240] width 81 height 81
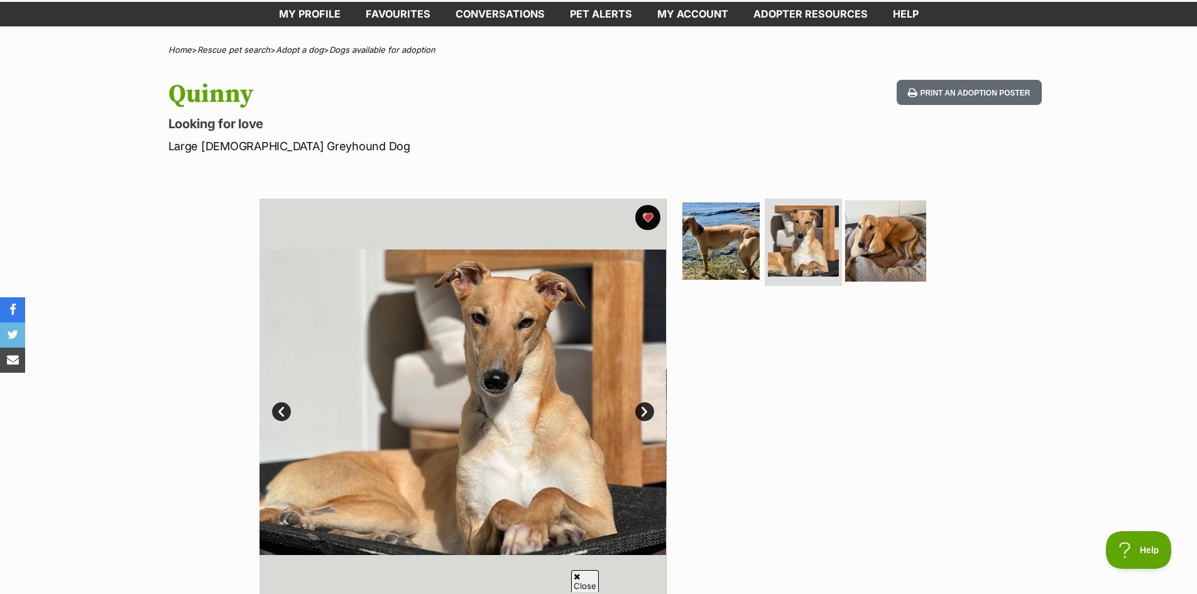
click at [901, 262] on img at bounding box center [885, 240] width 81 height 81
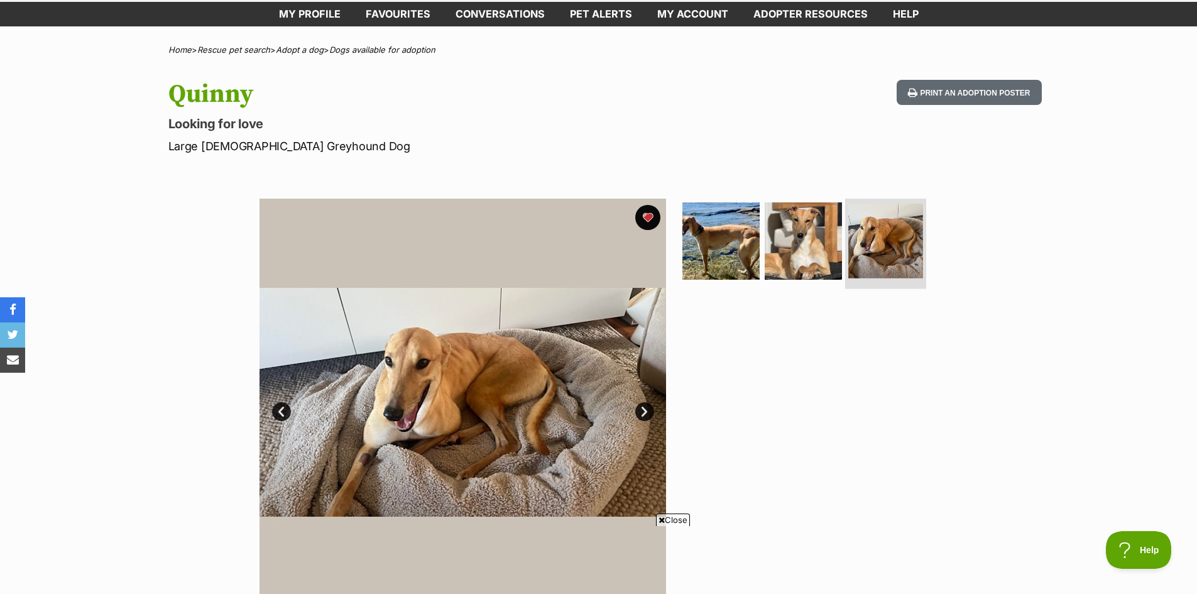
scroll to position [0, 0]
click at [784, 249] on img at bounding box center [803, 240] width 81 height 81
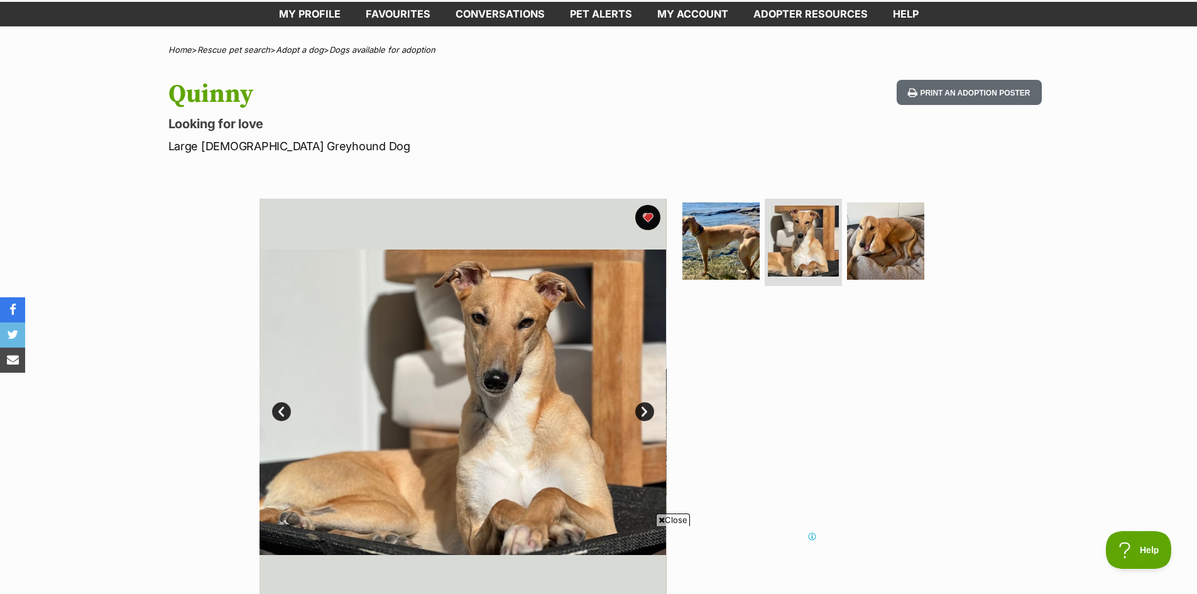
click at [744, 243] on img at bounding box center [720, 240] width 77 height 77
